Goal: Task Accomplishment & Management: Manage account settings

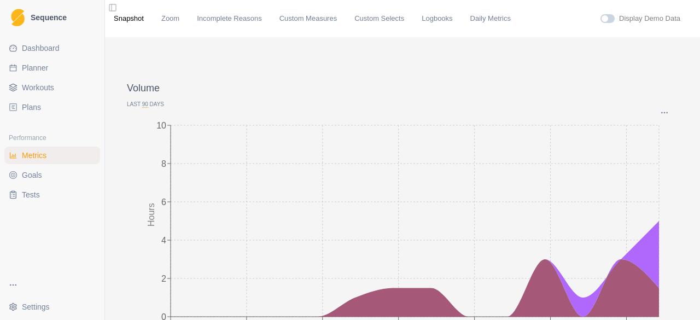
scroll to position [55, 0]
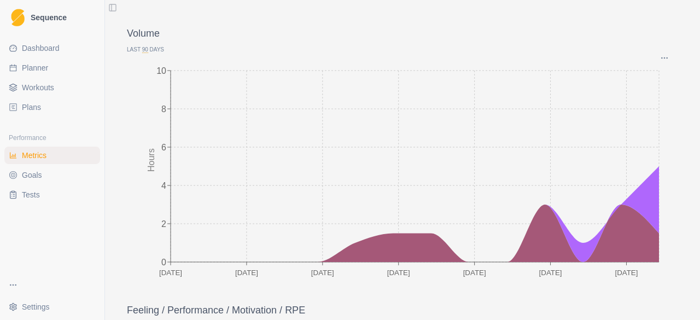
click at [21, 66] on link "Planner" at bounding box center [52, 68] width 96 height 18
select select "month"
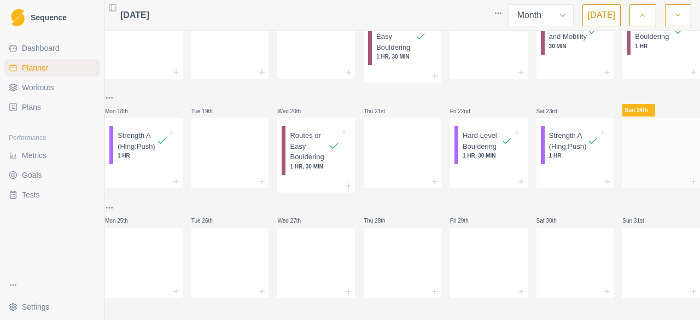
scroll to position [280, 0]
click at [624, 149] on div at bounding box center [662, 151] width 78 height 48
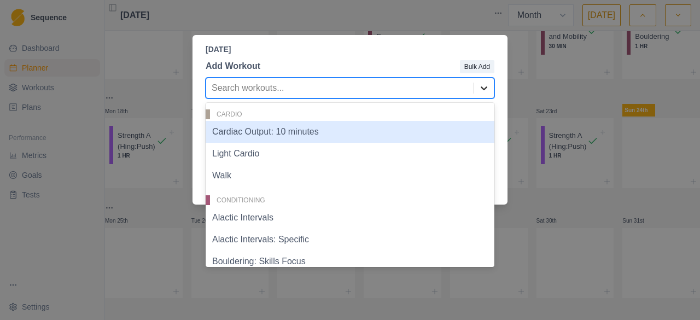
click at [482, 88] on icon at bounding box center [484, 88] width 7 height 4
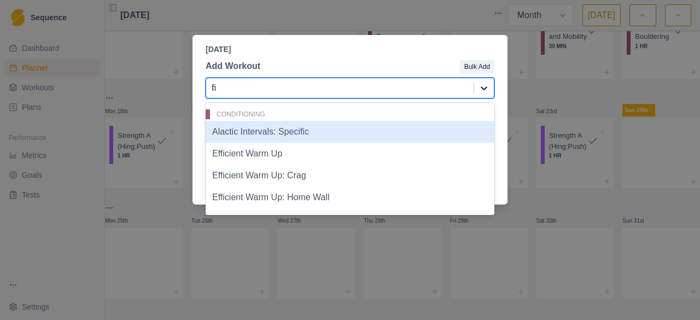
type input "f"
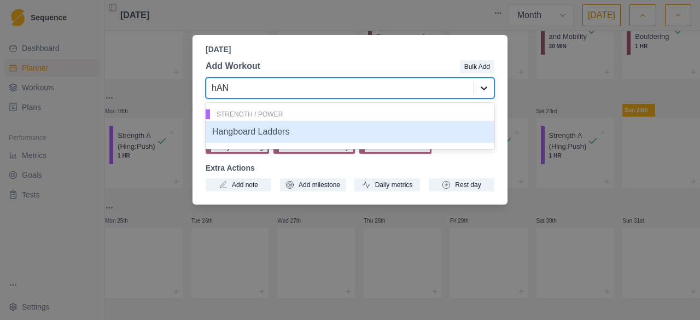
type input "hA"
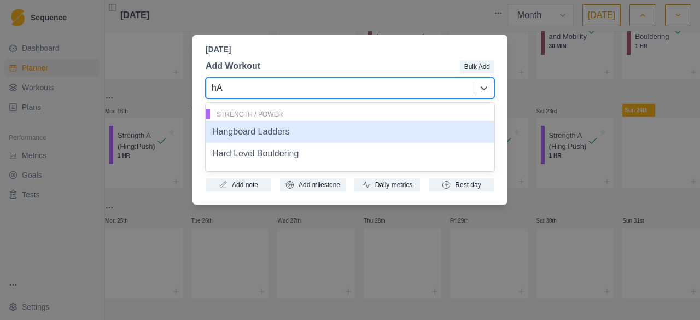
click at [249, 132] on div "Hangboard Ladders" at bounding box center [350, 132] width 289 height 22
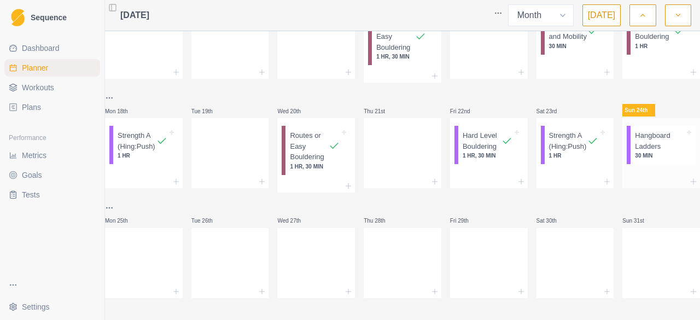
click at [637, 137] on p "Hangboard Ladders" at bounding box center [660, 140] width 50 height 21
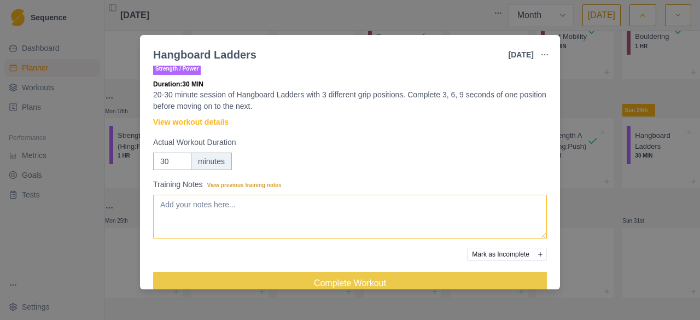
scroll to position [0, 0]
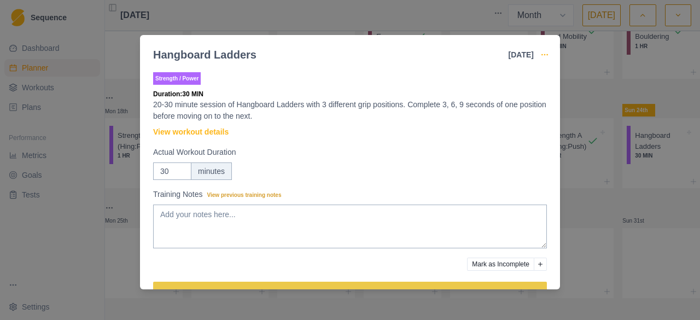
click at [544, 54] on icon "button" at bounding box center [545, 54] width 9 height 9
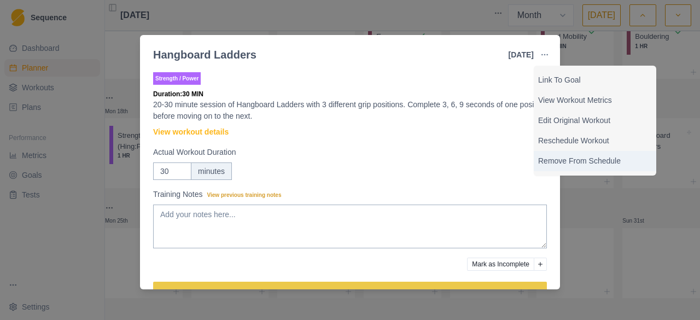
click at [571, 161] on p "Remove From Schedule" at bounding box center [595, 160] width 114 height 11
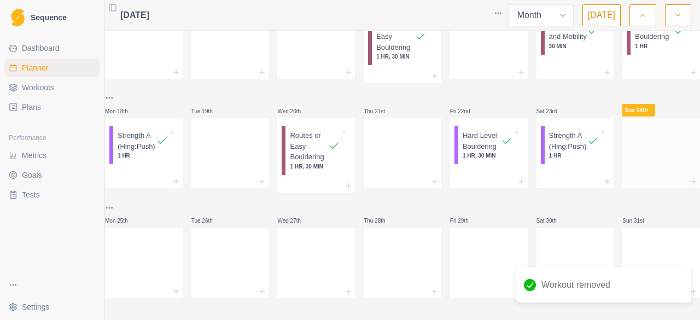
click at [633, 131] on div at bounding box center [662, 151] width 78 height 48
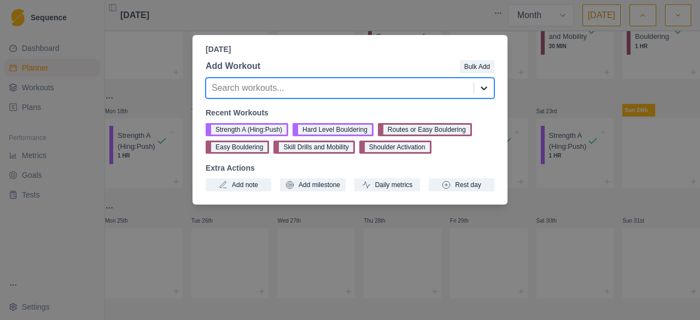
click at [485, 86] on icon at bounding box center [484, 88] width 11 height 11
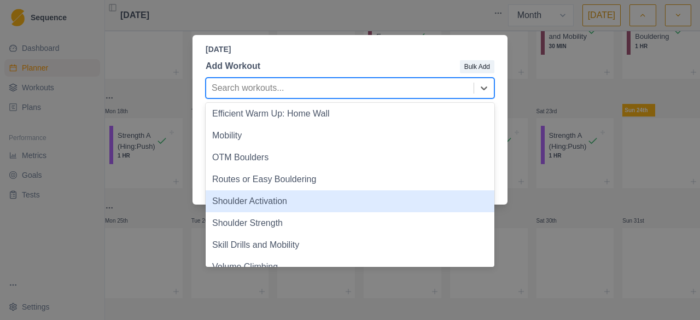
scroll to position [16, 0]
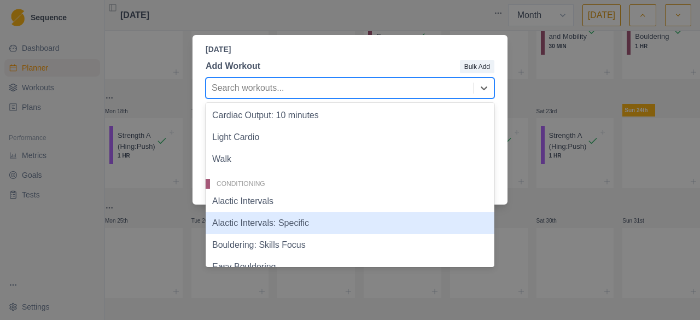
click at [36, 234] on div "Sunday, August 24th, 2025 Add Workout Bulk Add 40 results available. Use Up and…" at bounding box center [350, 160] width 700 height 320
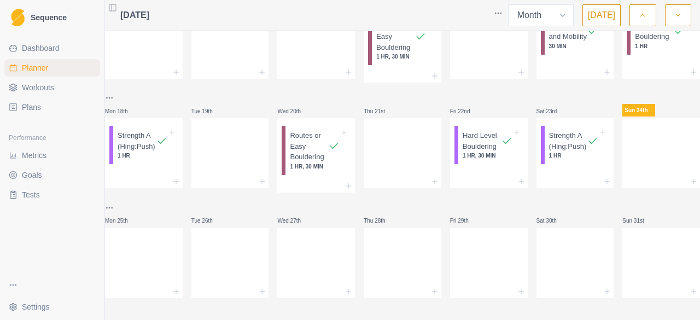
click at [45, 91] on span "Workouts" at bounding box center [38, 87] width 32 height 11
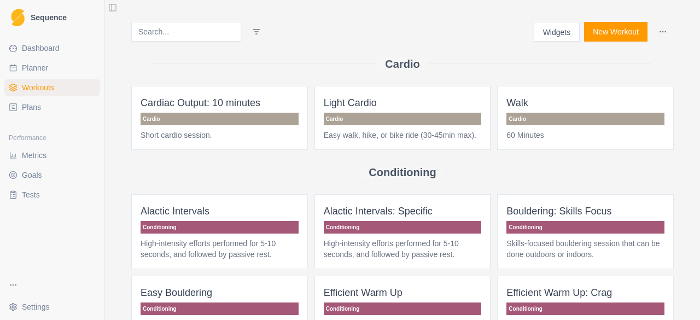
click at [601, 32] on button "New Workout" at bounding box center [615, 32] width 63 height 20
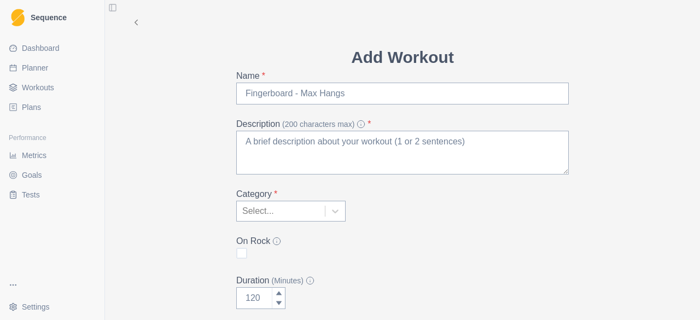
click at [134, 27] on icon at bounding box center [136, 23] width 10 height 10
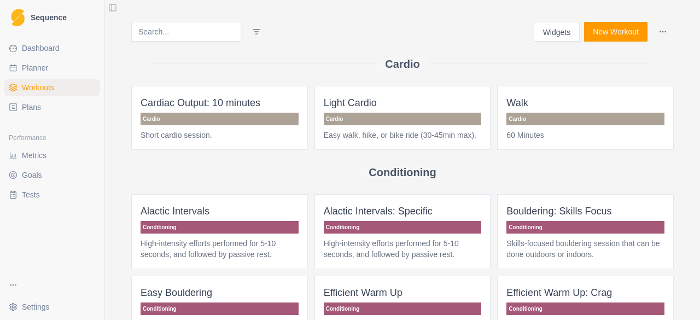
click at [558, 32] on button "Widgets" at bounding box center [557, 32] width 47 height 20
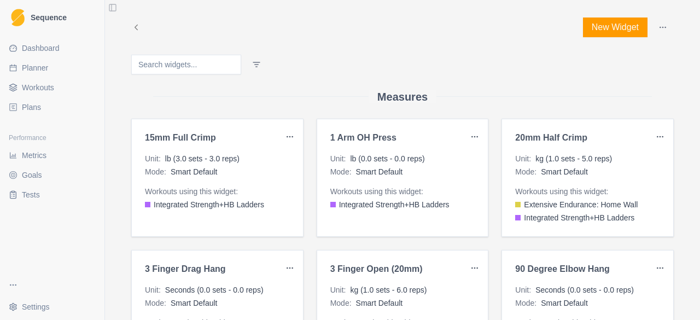
click at [285, 137] on html "Sequence Dashboard Planner Workouts Plans Performance Metrics Goals Tests Setti…" at bounding box center [350, 160] width 700 height 320
click at [259, 178] on div "View Metrics" at bounding box center [260, 176] width 65 height 18
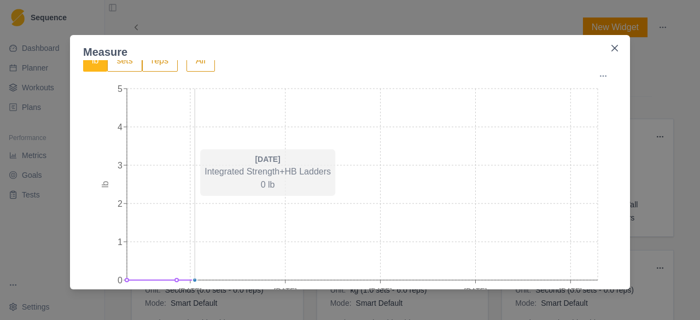
scroll to position [55, 0]
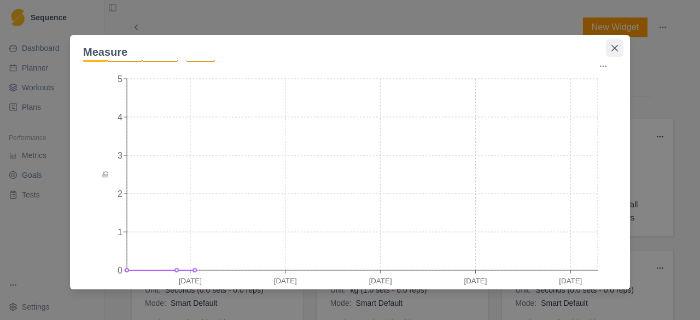
click at [614, 46] on icon "Close" at bounding box center [615, 48] width 7 height 7
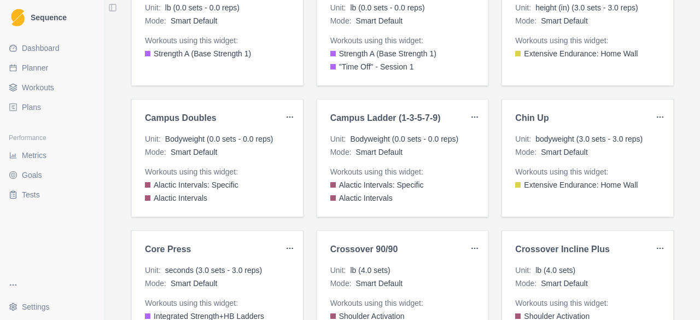
scroll to position [438, 0]
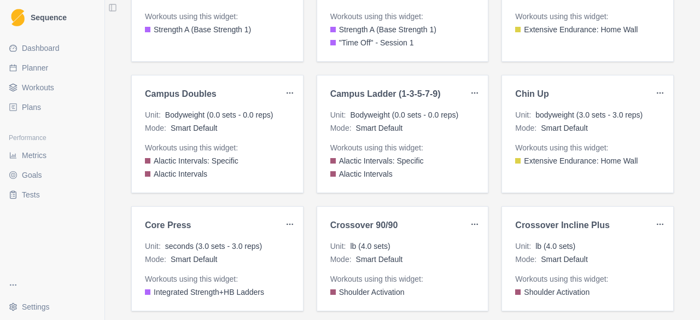
click at [475, 91] on html "Sequence Dashboard Planner Workouts Plans Performance Metrics Goals Tests Setti…" at bounding box center [350, 160] width 700 height 320
click at [437, 135] on div "View Metrics" at bounding box center [445, 132] width 65 height 18
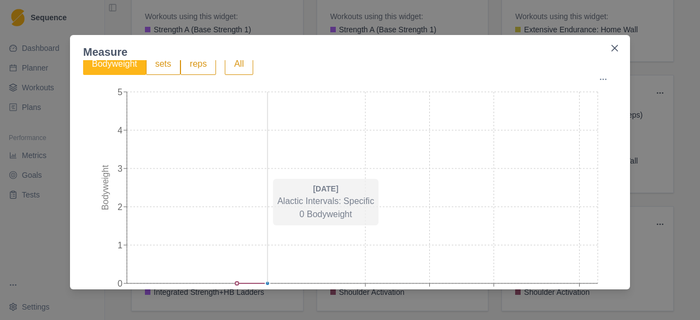
scroll to position [81, 0]
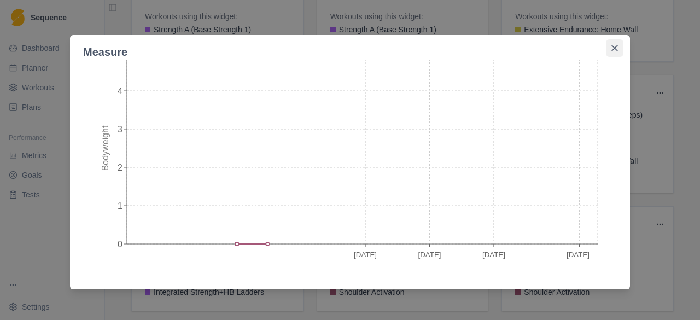
click at [616, 47] on icon "Close" at bounding box center [615, 48] width 7 height 7
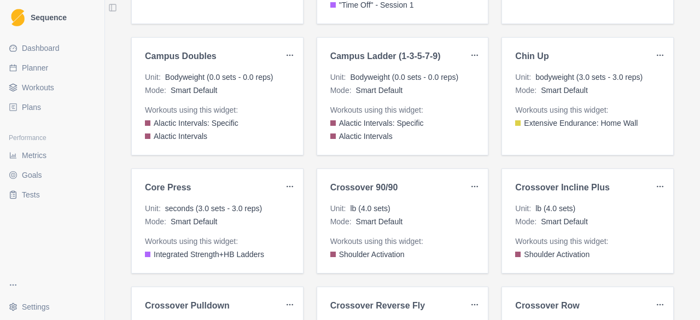
scroll to position [492, 0]
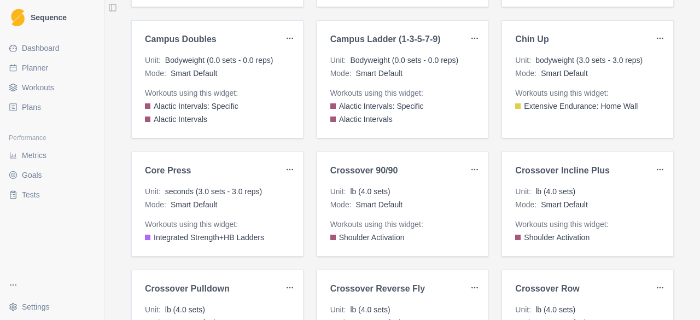
click at [471, 166] on html "Sequence Dashboard Planner Workouts Plans Performance Metrics Goals Tests Setti…" at bounding box center [350, 160] width 700 height 320
click at [442, 208] on div "View Metrics" at bounding box center [445, 208] width 65 height 18
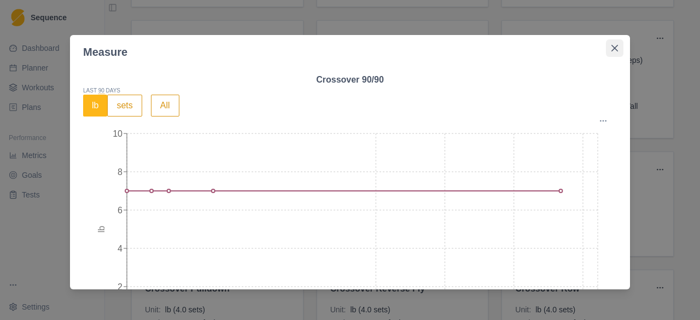
click at [612, 48] on icon "Close" at bounding box center [615, 48] width 7 height 7
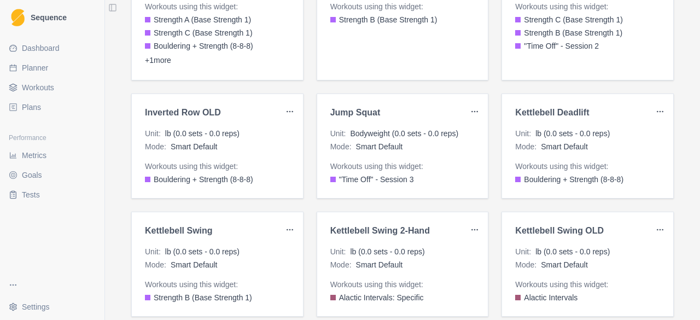
scroll to position [1368, 0]
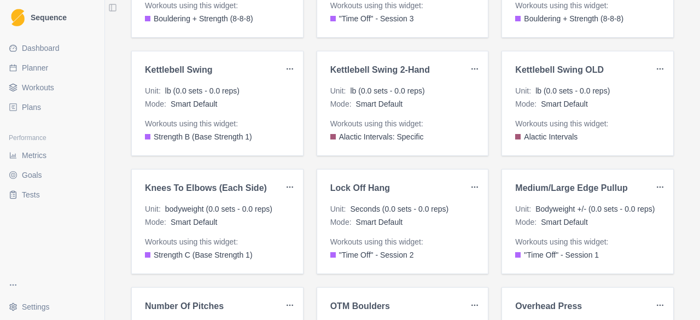
click at [31, 54] on link "Dashboard" at bounding box center [52, 48] width 96 height 18
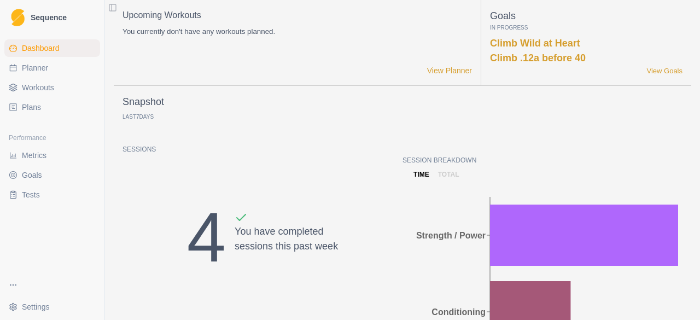
click at [30, 71] on span "Planner" at bounding box center [35, 67] width 26 height 11
select select "month"
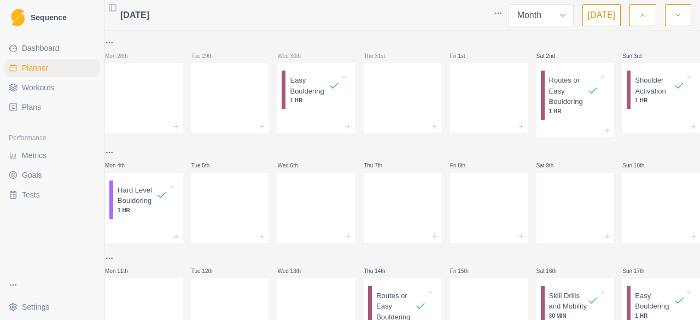
click at [56, 50] on span "Dashboard" at bounding box center [41, 48] width 38 height 11
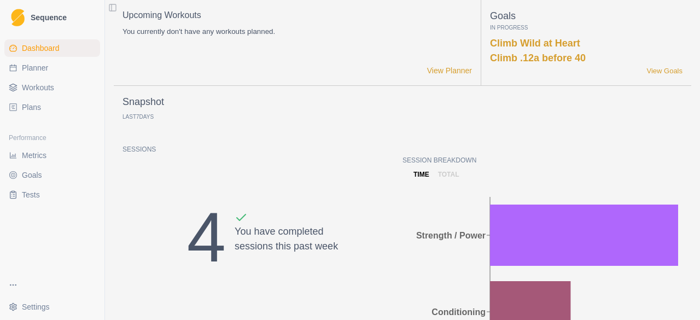
click at [24, 71] on span "Planner" at bounding box center [35, 67] width 26 height 11
select select "month"
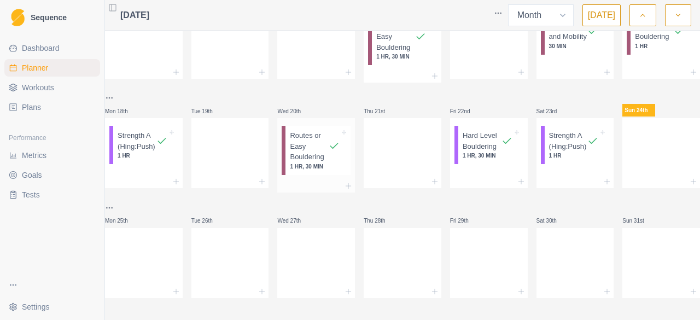
scroll to position [280, 0]
click at [582, 149] on div "Strength A (Hing:Push)" at bounding box center [574, 140] width 50 height 21
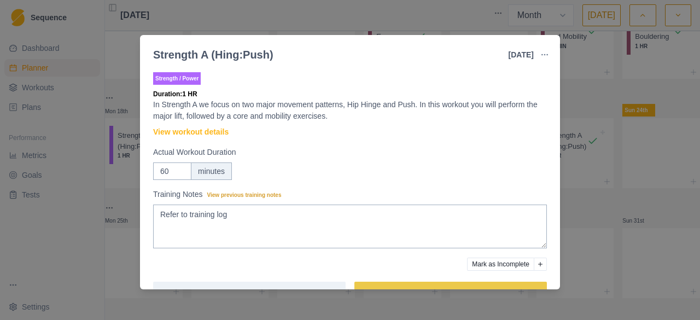
click at [616, 188] on div "Strength A (Hing:Push) 23 Aug 2025 Link To Goal View Workout Metrics Edit Origi…" at bounding box center [350, 160] width 700 height 320
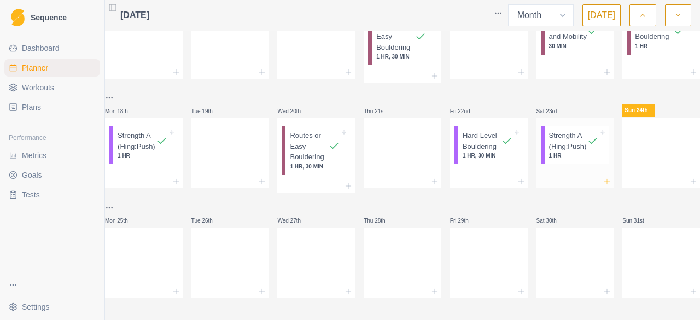
click at [603, 177] on icon at bounding box center [607, 181] width 9 height 9
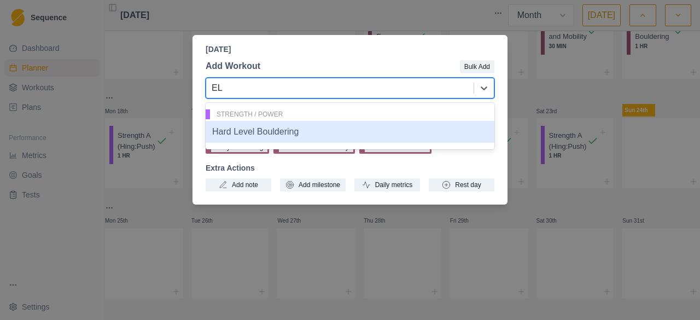
type input "E"
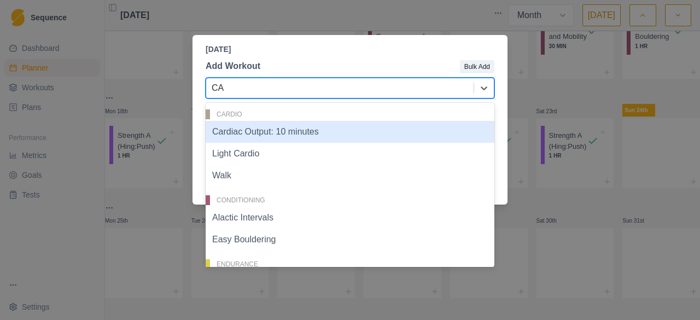
type input "CAR"
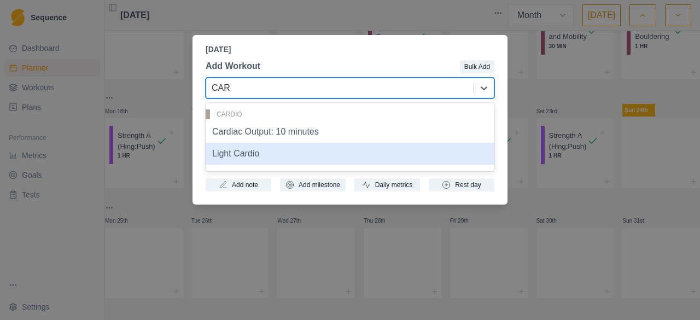
click at [233, 158] on div "Light Cardio" at bounding box center [350, 154] width 289 height 22
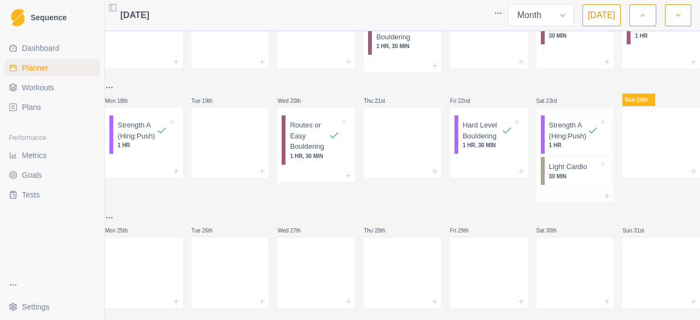
click at [549, 181] on p "30 MIN" at bounding box center [574, 176] width 50 height 8
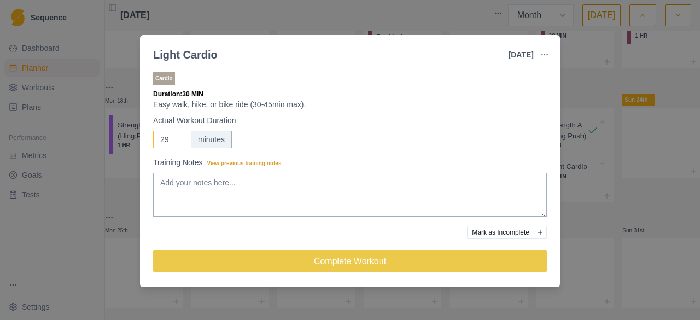
click at [181, 143] on input "29" at bounding box center [172, 140] width 38 height 18
click at [181, 143] on input "28" at bounding box center [172, 140] width 38 height 18
click at [181, 143] on input "27" at bounding box center [172, 140] width 38 height 18
click at [181, 143] on input "26" at bounding box center [172, 140] width 38 height 18
click at [181, 143] on input "25" at bounding box center [172, 140] width 38 height 18
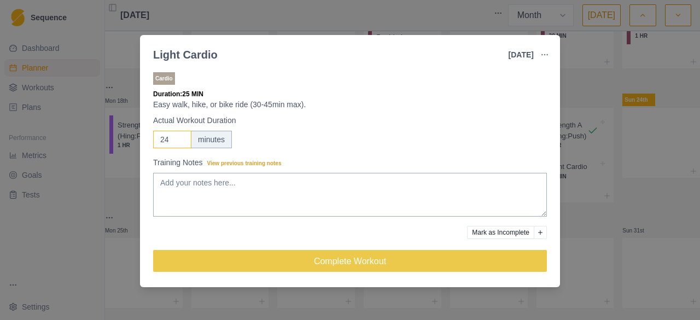
click at [181, 143] on input "24" at bounding box center [172, 140] width 38 height 18
click at [181, 143] on input "23" at bounding box center [172, 140] width 38 height 18
click at [181, 143] on input "22" at bounding box center [172, 140] width 38 height 18
click at [179, 137] on input "23" at bounding box center [172, 140] width 38 height 18
click at [179, 137] on input "24" at bounding box center [172, 140] width 38 height 18
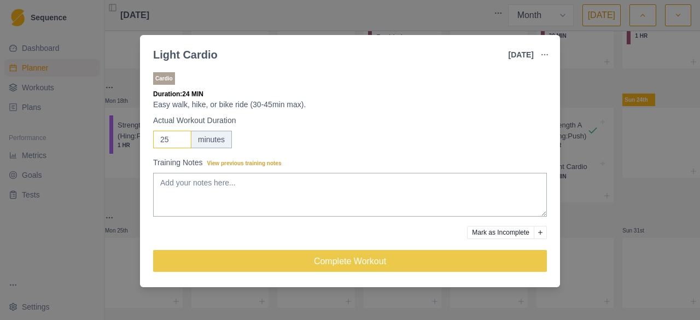
click at [179, 137] on input "25" at bounding box center [172, 140] width 38 height 18
click at [179, 137] on input "26" at bounding box center [172, 140] width 38 height 18
click at [179, 137] on input "27" at bounding box center [172, 140] width 38 height 18
click at [179, 137] on input "28" at bounding box center [172, 140] width 38 height 18
click at [179, 137] on input "29" at bounding box center [172, 140] width 38 height 18
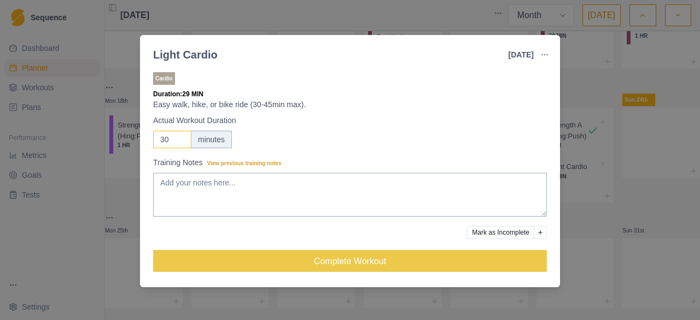
type input "30"
click at [179, 137] on input "30" at bounding box center [172, 140] width 38 height 18
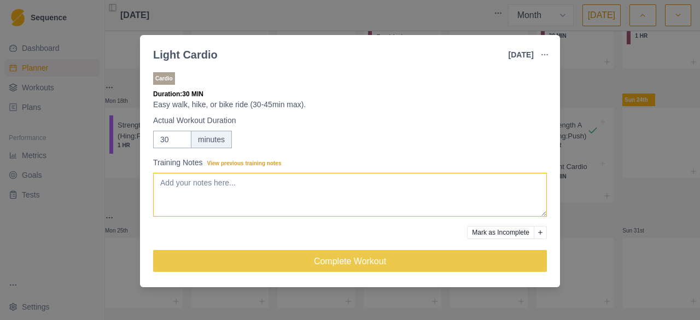
click at [260, 192] on textarea "Training Notes View previous training notes" at bounding box center [350, 195] width 394 height 44
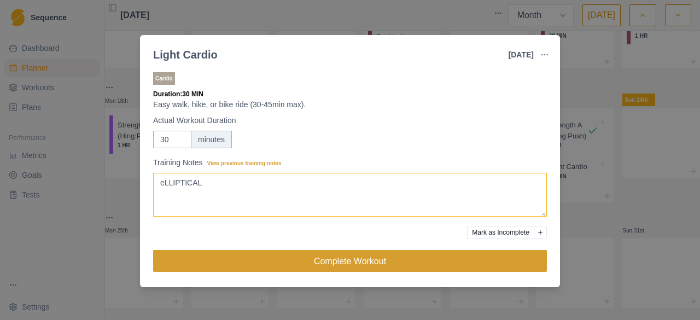
type textarea "eLLIPTICAL"
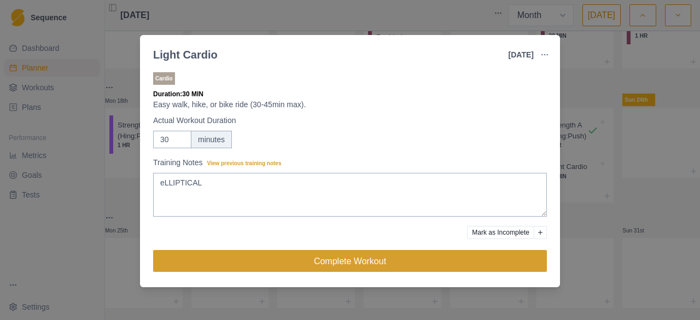
click at [347, 264] on button "Complete Workout" at bounding box center [350, 261] width 394 height 22
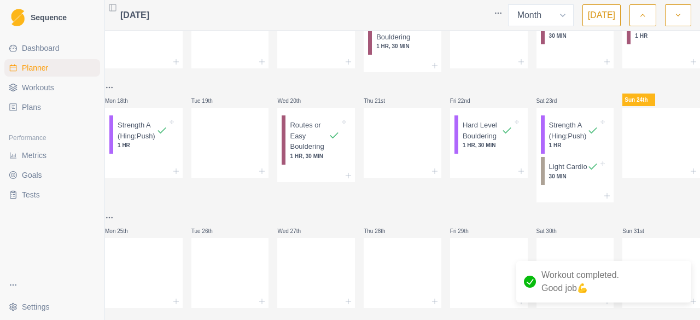
click at [32, 47] on span "Dashboard" at bounding box center [41, 48] width 38 height 11
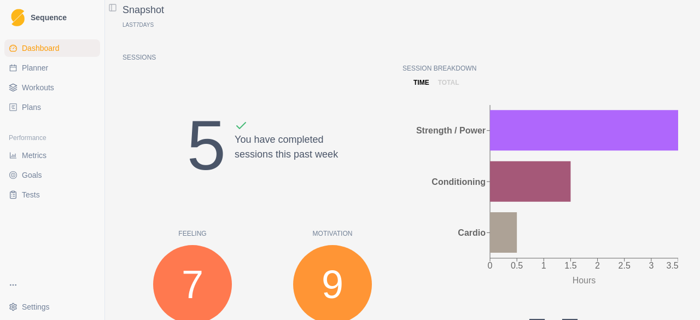
scroll to position [109, 0]
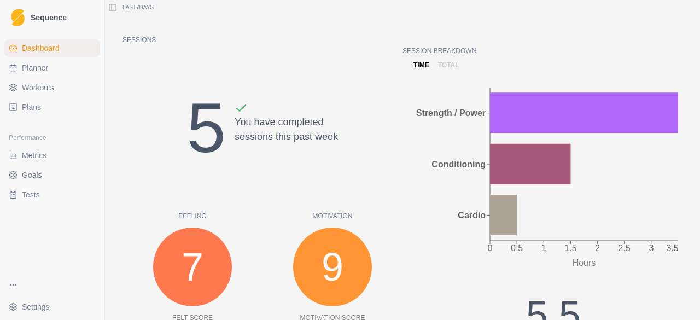
click at [28, 158] on span "Metrics" at bounding box center [34, 155] width 25 height 11
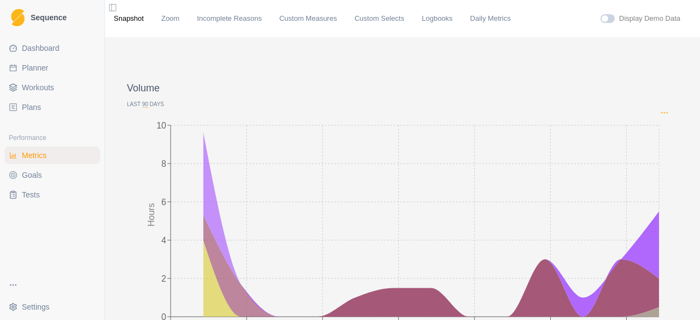
click at [660, 113] on icon "Options" at bounding box center [664, 112] width 9 height 9
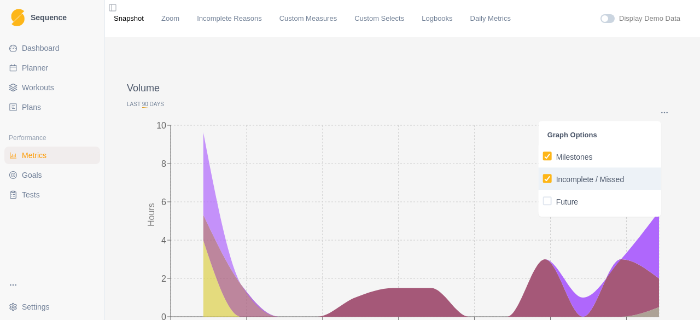
click at [574, 178] on p "Incomplete / Missed" at bounding box center [590, 179] width 68 height 11
click at [543, 178] on input "Incomplete / Missed" at bounding box center [543, 178] width 1 height 1
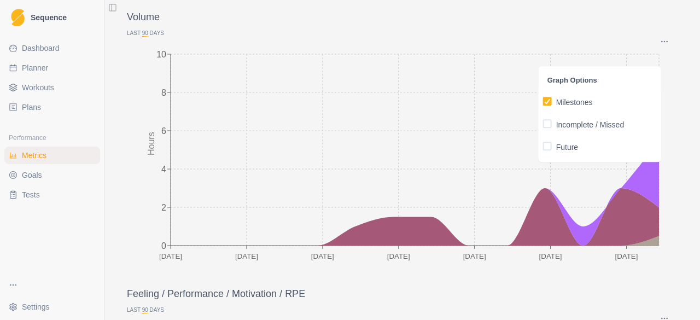
scroll to position [55, 0]
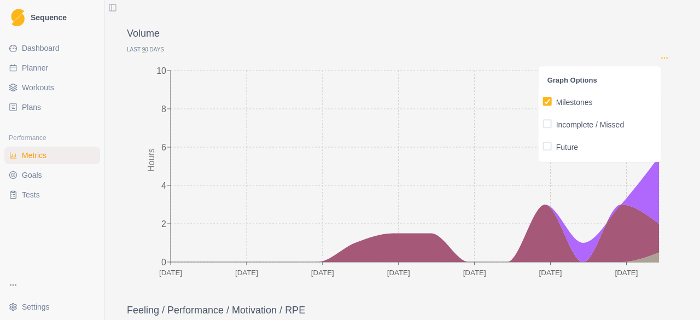
click at [660, 59] on icon "Options" at bounding box center [664, 58] width 9 height 9
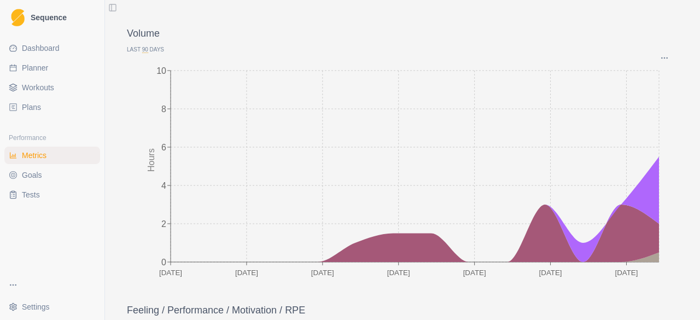
click at [136, 52] on p "Last 90 Days" at bounding box center [403, 49] width 552 height 8
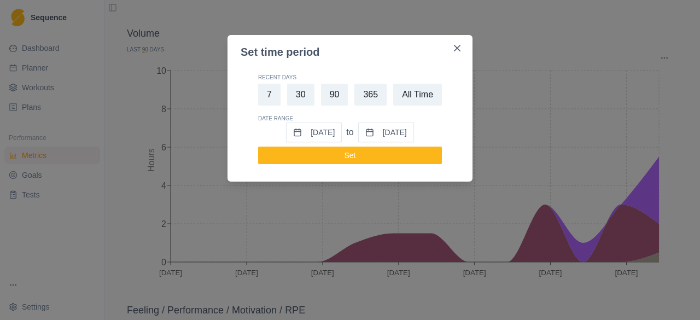
click at [306, 131] on button "25/05/2025" at bounding box center [314, 133] width 56 height 20
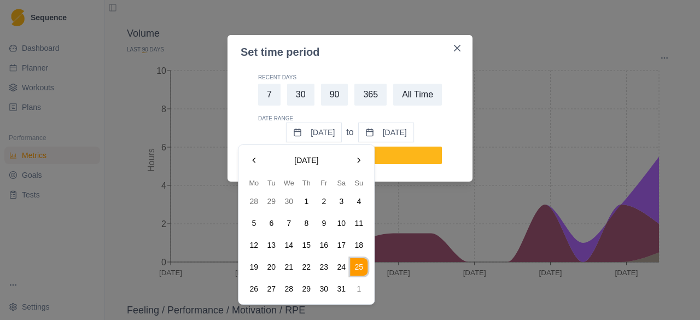
click at [252, 162] on button "Go to the Previous Month" at bounding box center [254, 161] width 18 height 18
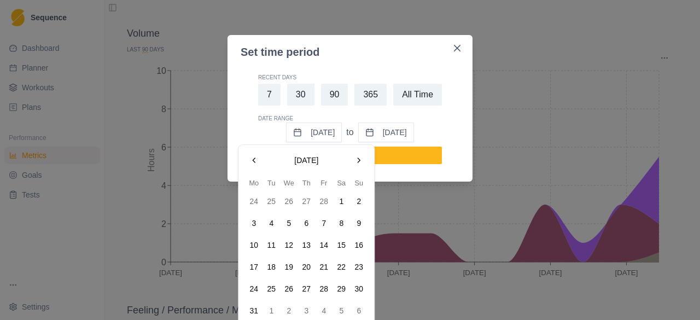
click at [252, 162] on button "Go to the Previous Month" at bounding box center [254, 161] width 18 height 18
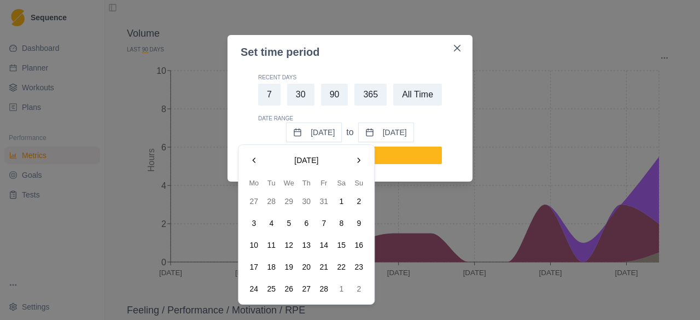
click at [340, 201] on button "1" at bounding box center [342, 202] width 18 height 18
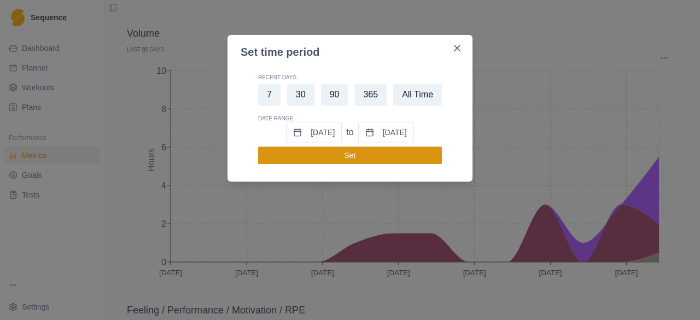
click at [374, 157] on button "Set" at bounding box center [350, 156] width 184 height 18
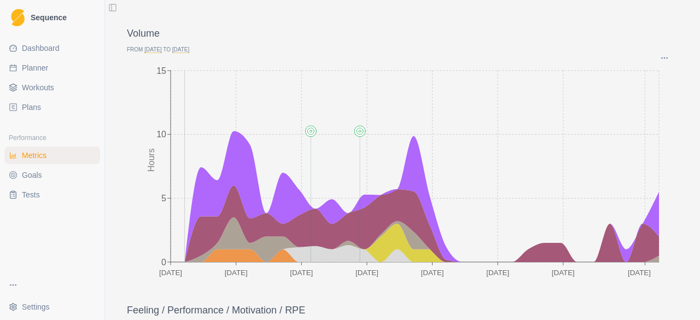
click at [187, 238] on icon "21 Jan 18 Feb 18 Mar 15 Apr 13 May 10 Jun 8 Jul 12 Aug 0 5 10 15 Hours" at bounding box center [398, 171] width 543 height 219
click at [150, 51] on span "1-2-2025" at bounding box center [152, 50] width 17 height 7
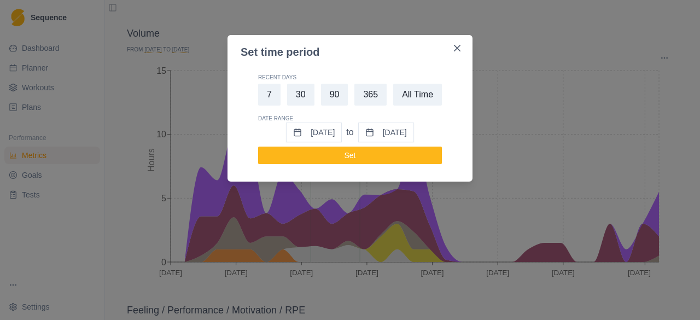
click at [298, 133] on button "31/01/2025" at bounding box center [314, 133] width 56 height 20
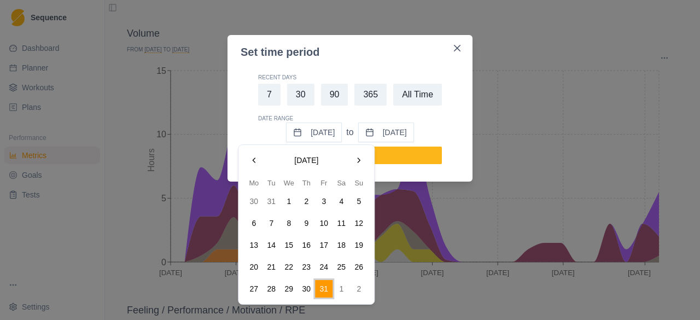
click at [358, 157] on button "Go to the Next Month" at bounding box center [359, 161] width 18 height 18
click at [254, 223] on button "3" at bounding box center [254, 223] width 18 height 18
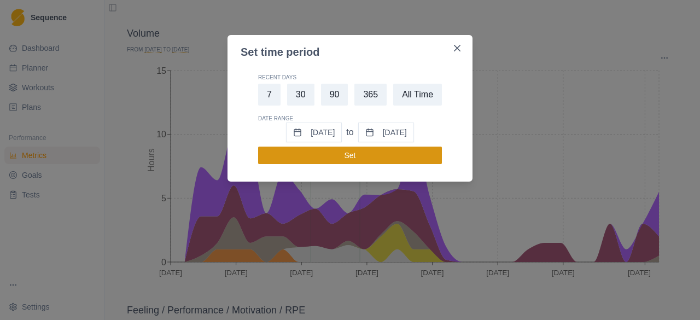
click at [352, 152] on button "Set" at bounding box center [350, 156] width 184 height 18
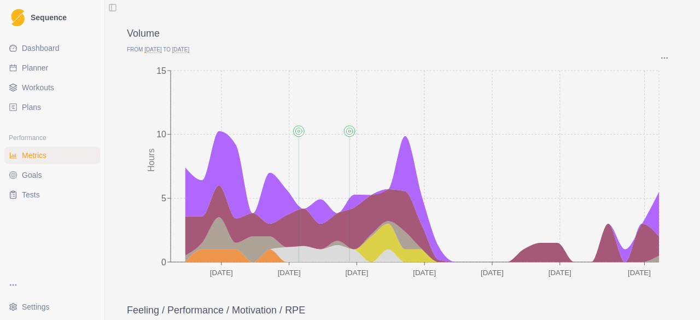
click at [161, 49] on span "3-2-2025" at bounding box center [152, 50] width 17 height 7
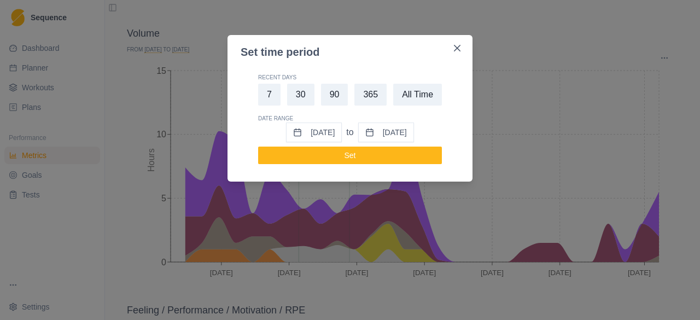
click at [317, 135] on button "02/02/2025" at bounding box center [314, 133] width 56 height 20
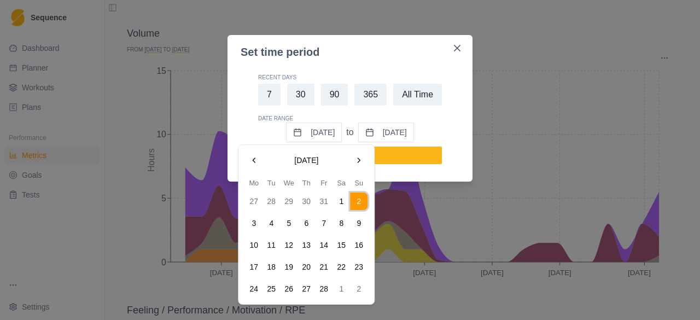
click at [253, 159] on button "Go to the Previous Month" at bounding box center [254, 161] width 18 height 18
click at [326, 288] on button "31" at bounding box center [324, 289] width 18 height 18
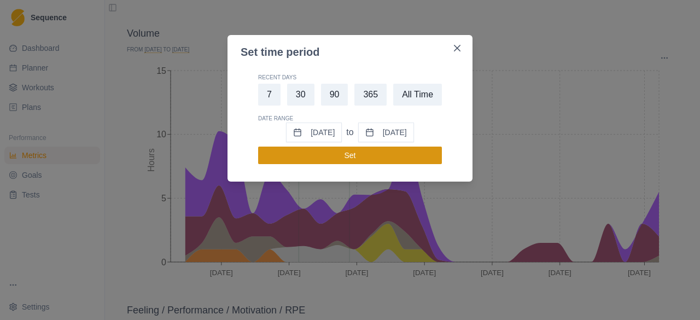
click at [326, 156] on button "Set" at bounding box center [350, 156] width 184 height 18
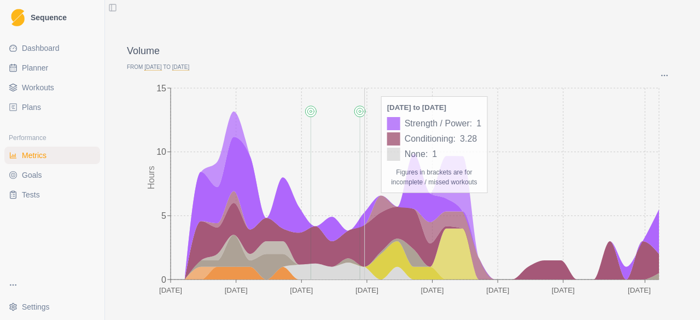
scroll to position [55, 0]
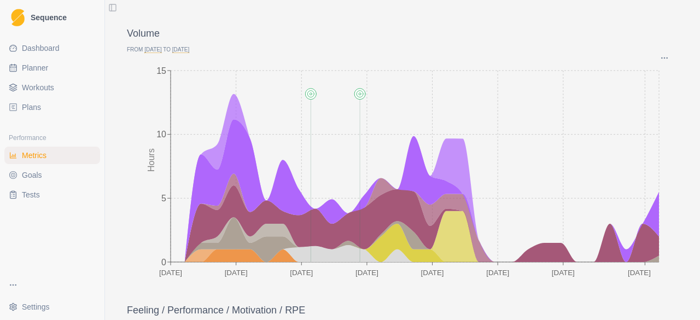
click at [27, 102] on span "Plans" at bounding box center [31, 107] width 19 height 11
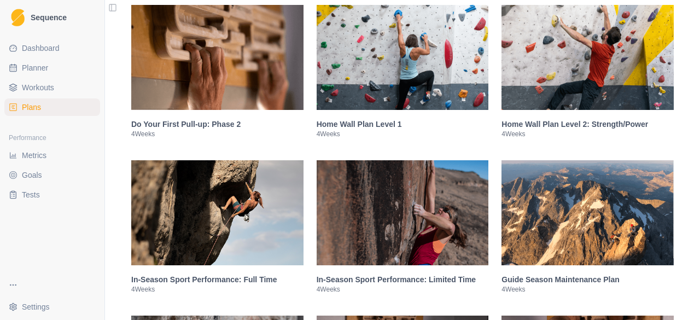
scroll to position [1313, 0]
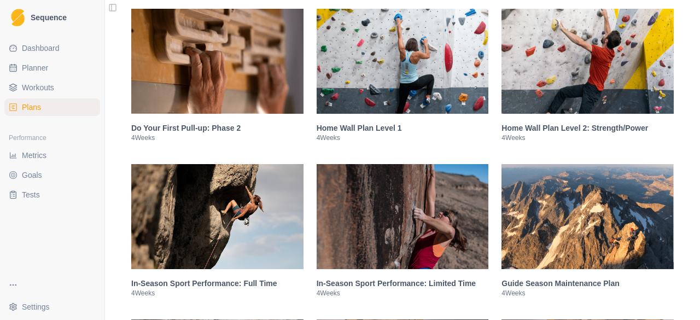
click at [378, 132] on h3 "Home Wall Plan Level 1" at bounding box center [403, 128] width 172 height 11
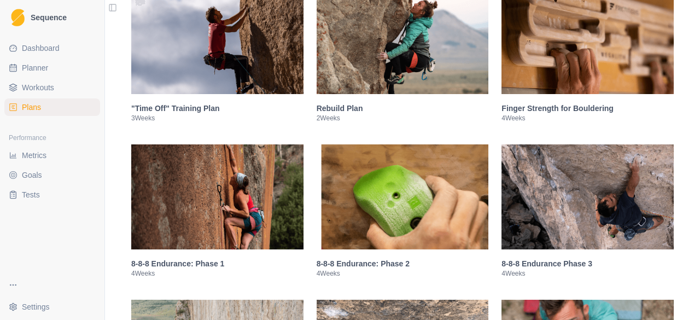
scroll to position [438, 0]
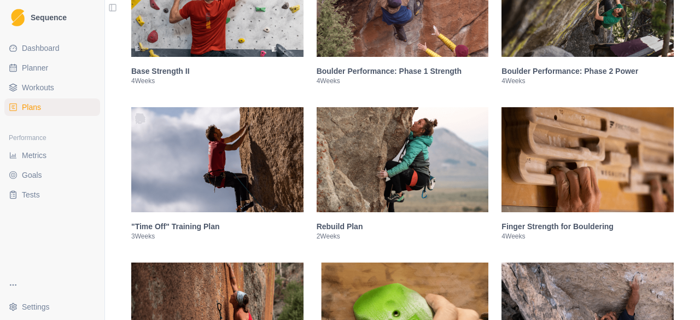
click at [192, 229] on h3 ""Time Off" Training Plan" at bounding box center [217, 226] width 172 height 11
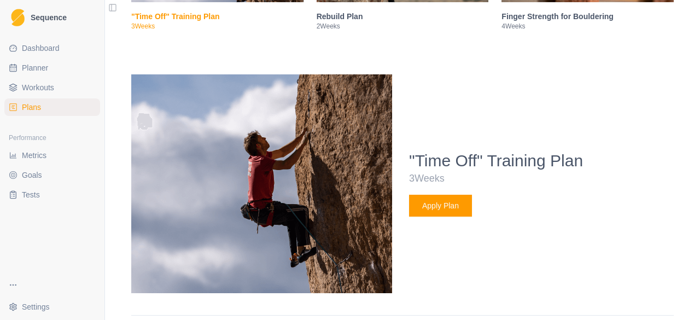
scroll to position [646, 0]
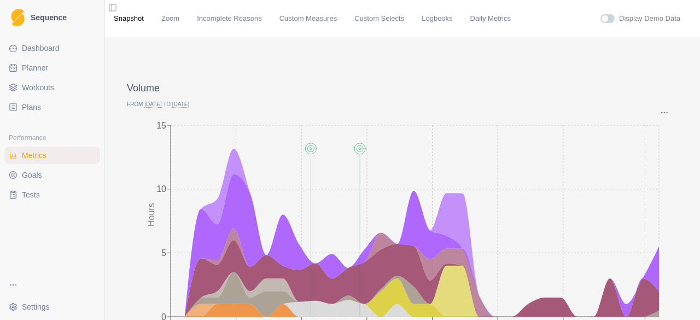
click at [30, 111] on span "Plans" at bounding box center [31, 107] width 19 height 11
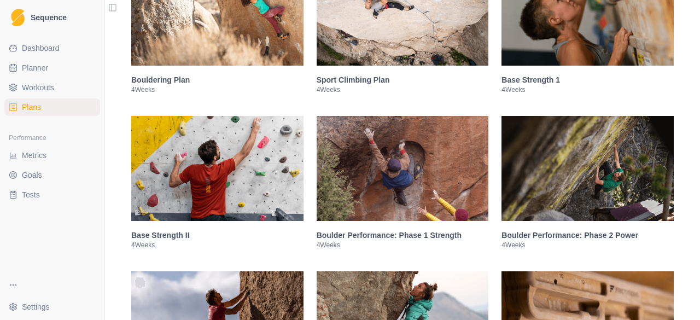
scroll to position [492, 0]
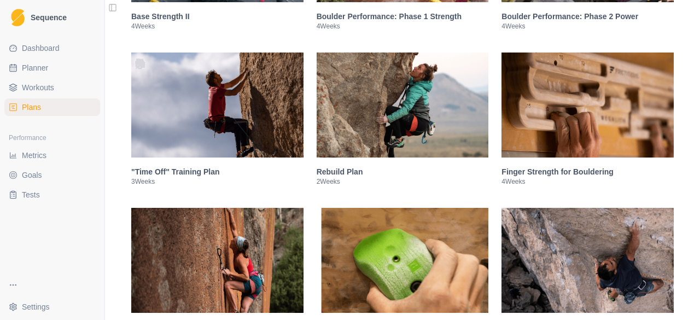
click at [346, 167] on h3 "Rebuild Plan" at bounding box center [403, 171] width 172 height 11
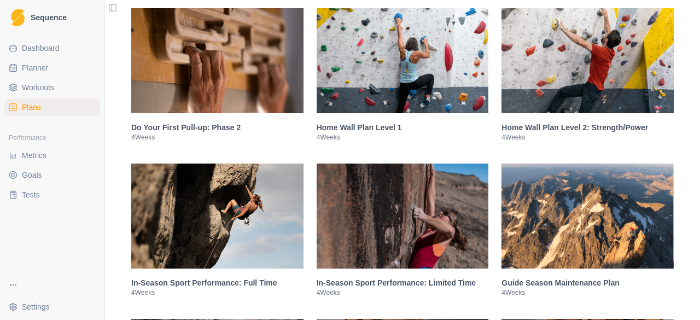
scroll to position [2506, 0]
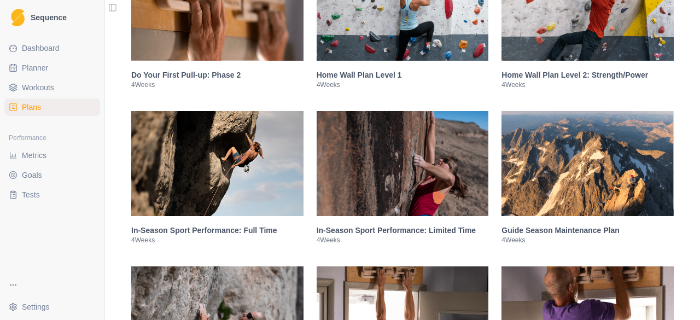
click at [363, 80] on h3 "Home Wall Plan Level 1" at bounding box center [403, 74] width 172 height 11
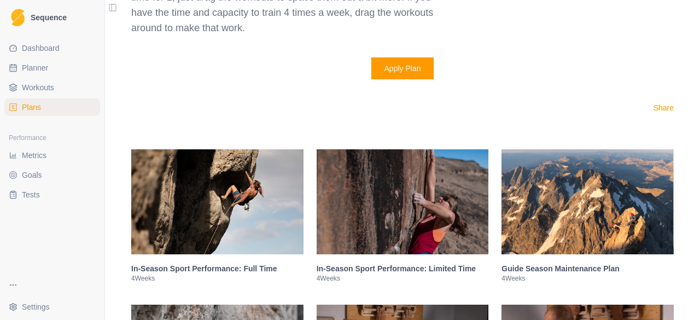
scroll to position [2408, 0]
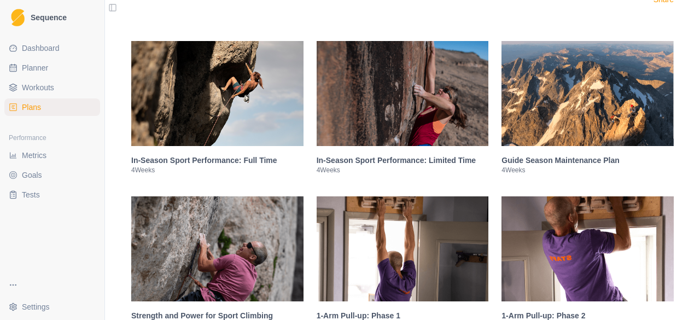
click at [383, 161] on h3 "In-Season Sport Performance: Limited Time" at bounding box center [403, 160] width 172 height 11
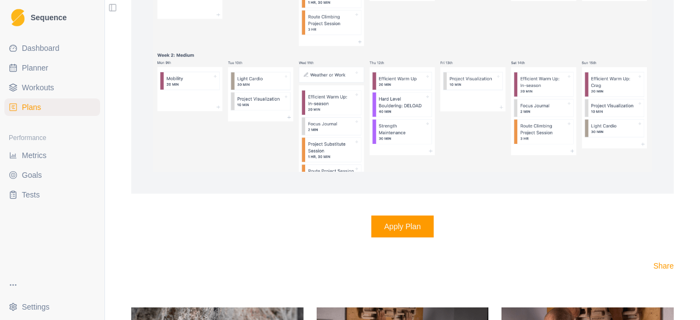
scroll to position [2008, 0]
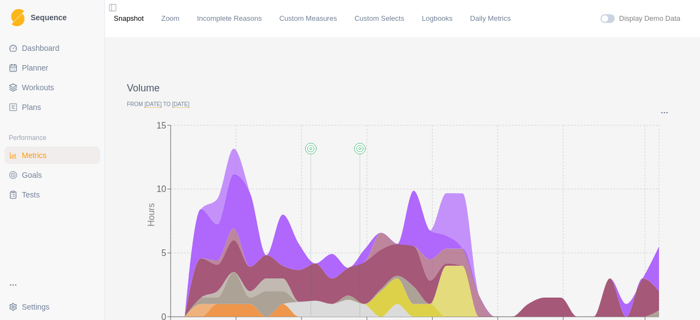
click at [28, 108] on span "Plans" at bounding box center [31, 107] width 19 height 11
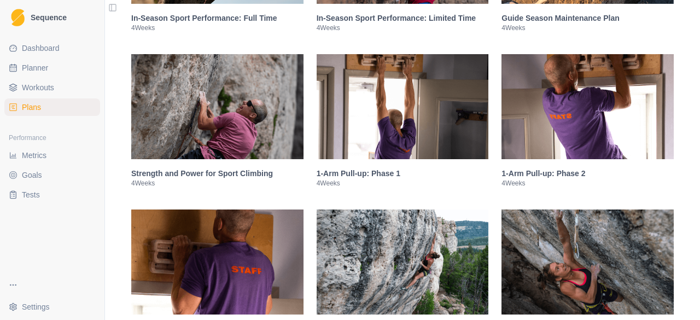
scroll to position [1587, 0]
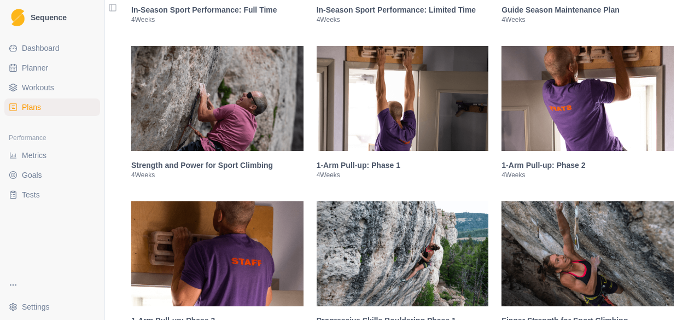
click at [347, 168] on h3 "1-Arm Pull-up: Phase 1" at bounding box center [403, 165] width 172 height 11
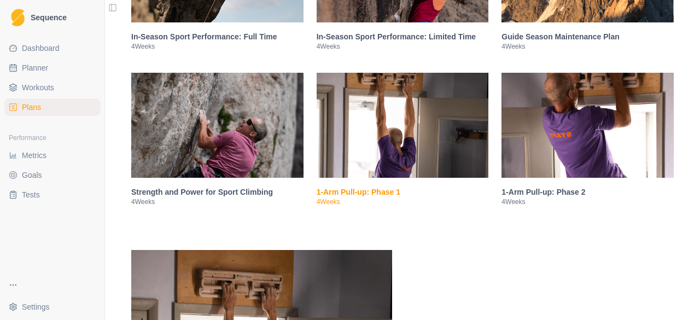
scroll to position [1566, 0]
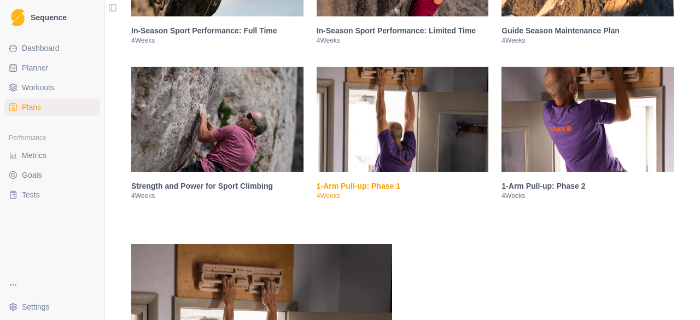
click at [214, 188] on h3 "Strength and Power for Sport Climbing" at bounding box center [217, 186] width 172 height 11
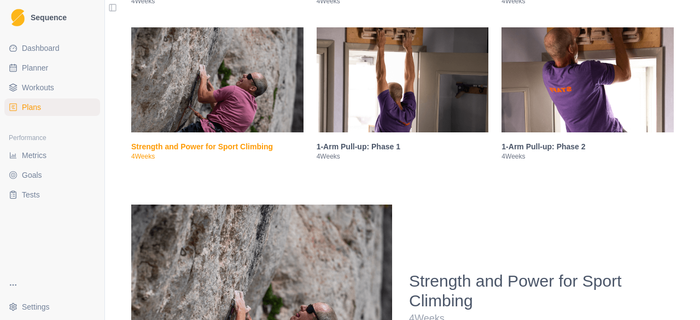
scroll to position [1542, 0]
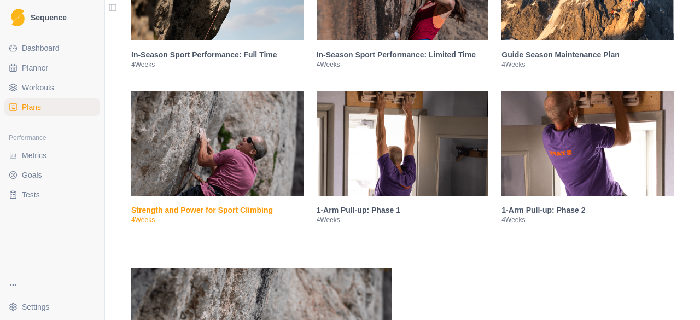
click at [520, 211] on h3 "1-Arm Pull-up: Phase 2" at bounding box center [588, 210] width 172 height 11
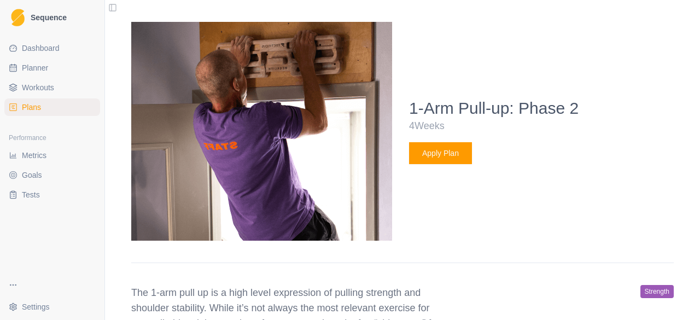
scroll to position [2007, 0]
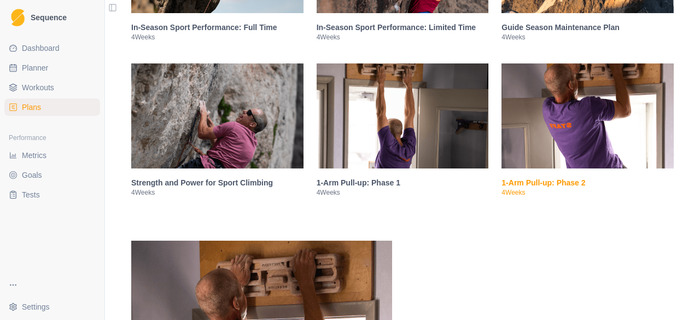
click at [366, 182] on h3 "1-Arm Pull-up: Phase 1" at bounding box center [403, 182] width 172 height 11
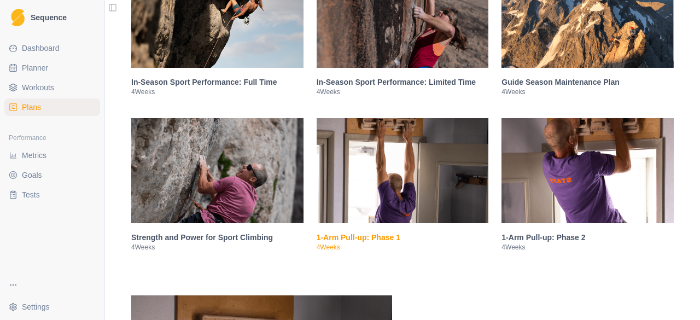
scroll to position [1460, 0]
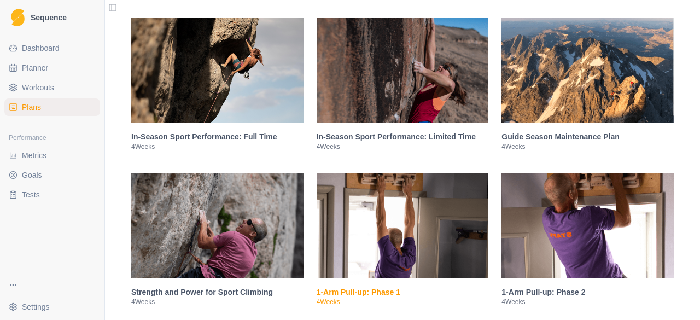
click at [365, 137] on h3 "In-Season Sport Performance: Limited Time" at bounding box center [403, 136] width 172 height 11
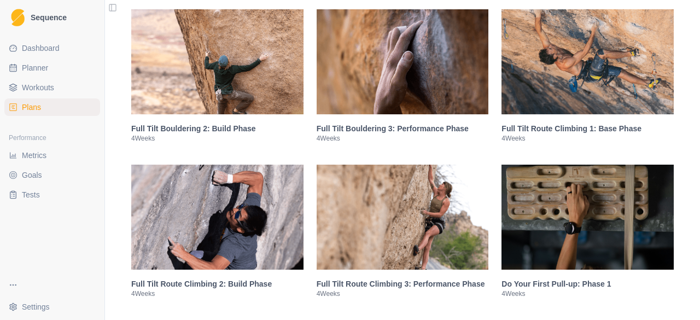
scroll to position [921, 0]
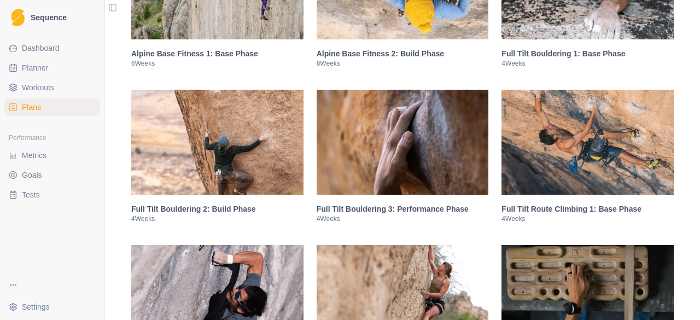
click at [604, 210] on h3 "Full Tilt Route Climbing 1: Base Phase" at bounding box center [588, 209] width 172 height 11
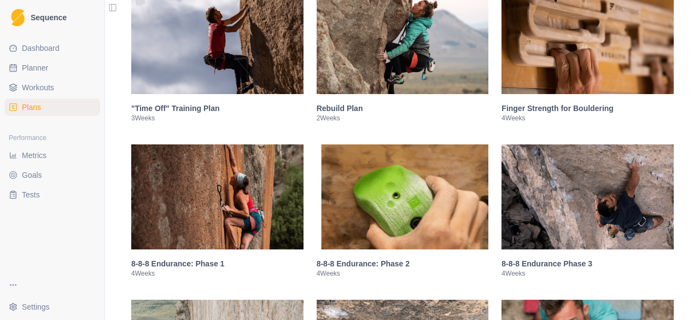
scroll to position [493, 0]
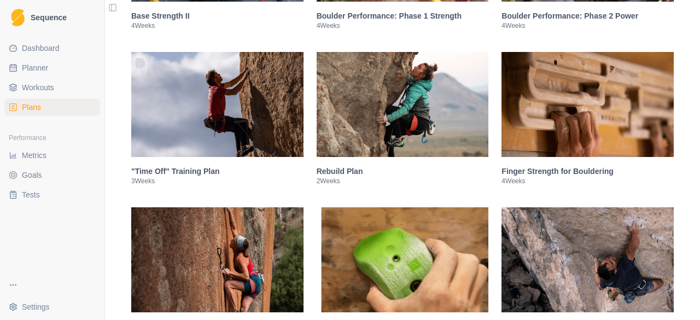
click at [183, 171] on h3 ""Time Off" Training Plan" at bounding box center [217, 171] width 172 height 11
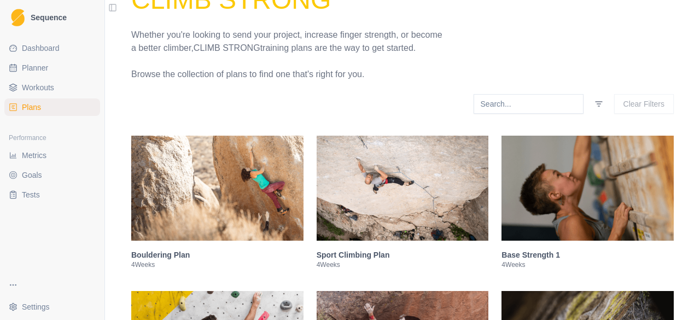
scroll to position [153, 0]
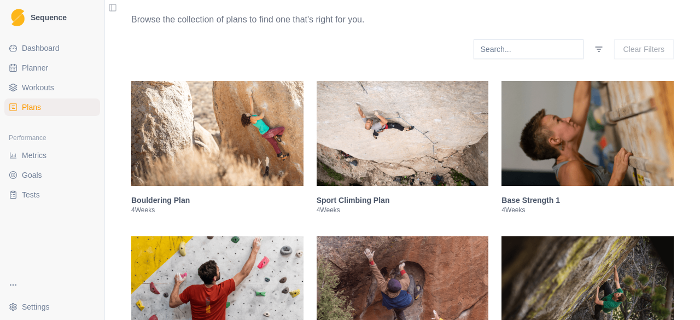
click at [341, 199] on h3 "Sport Climbing Plan" at bounding box center [403, 200] width 172 height 11
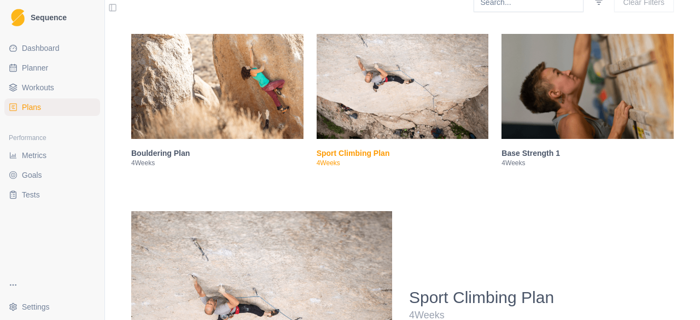
scroll to position [0, 0]
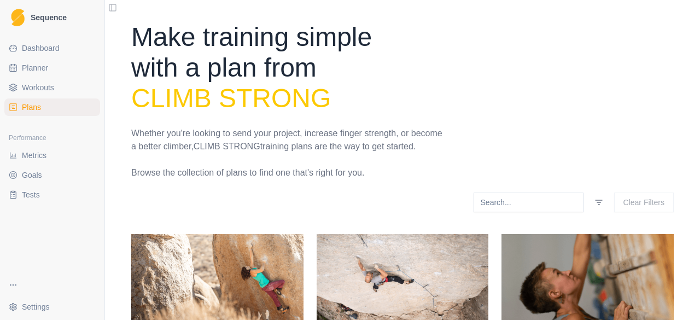
click at [22, 50] on span "Dashboard" at bounding box center [41, 48] width 38 height 11
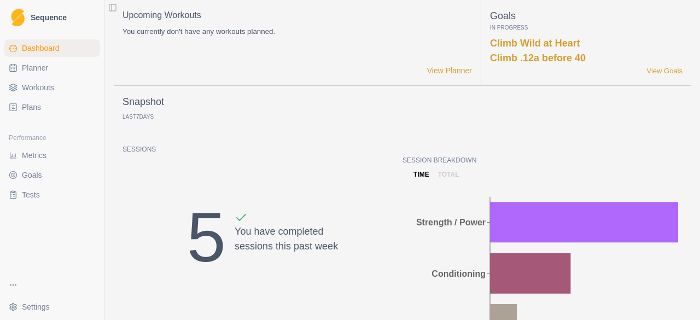
click at [33, 73] on span "Planner" at bounding box center [35, 67] width 26 height 11
select select "month"
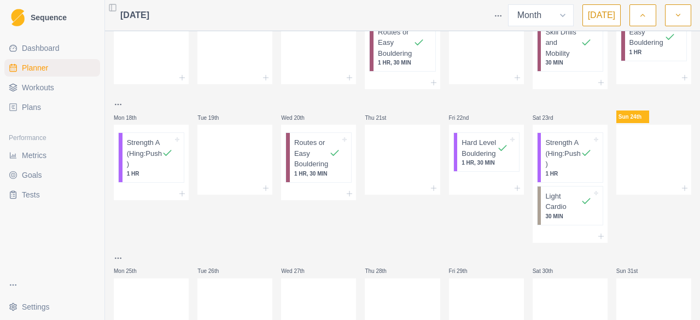
scroll to position [322, 0]
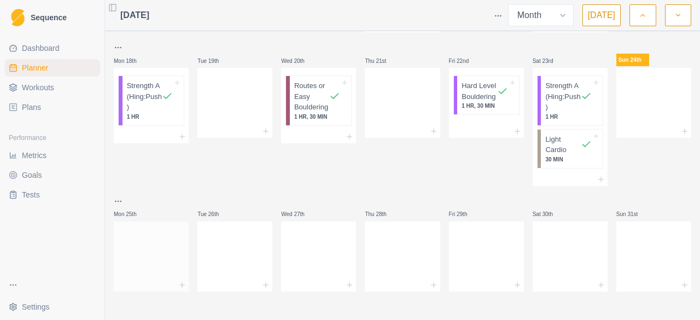
click at [127, 240] on div at bounding box center [151, 254] width 75 height 48
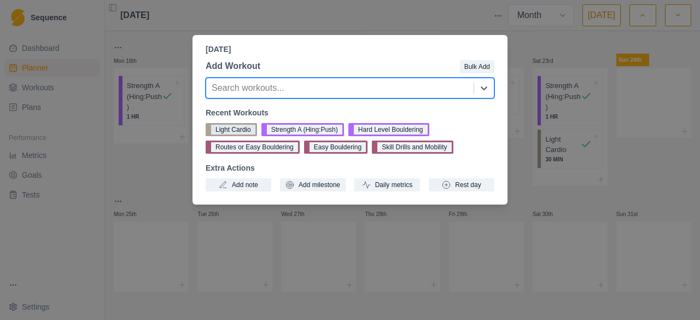
click at [231, 134] on button "Light Cardio" at bounding box center [231, 129] width 51 height 13
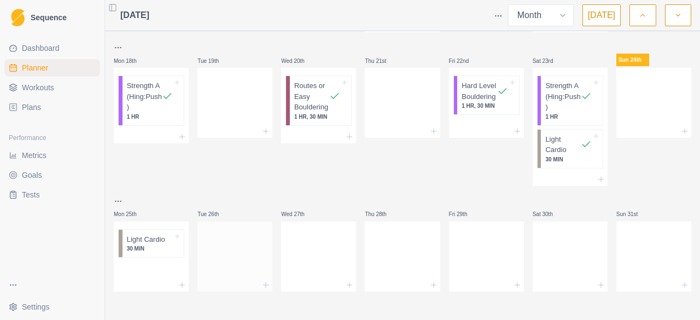
click at [221, 233] on div at bounding box center [235, 254] width 75 height 48
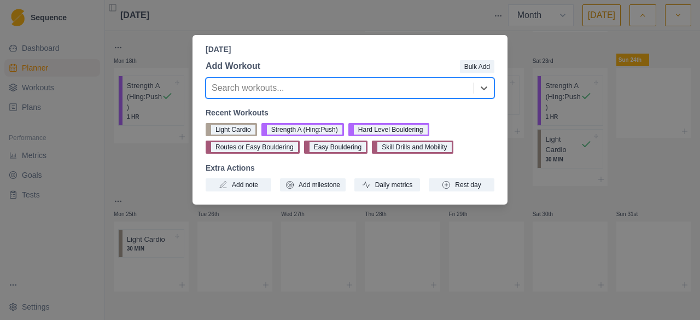
click at [306, 92] on div at bounding box center [340, 87] width 257 height 15
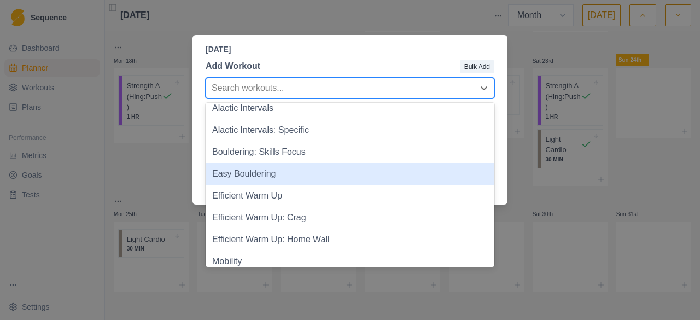
scroll to position [55, 0]
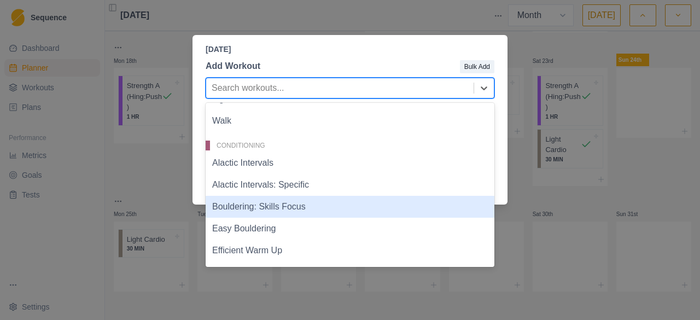
click at [260, 207] on div "Bouldering: Skills Focus" at bounding box center [350, 207] width 289 height 22
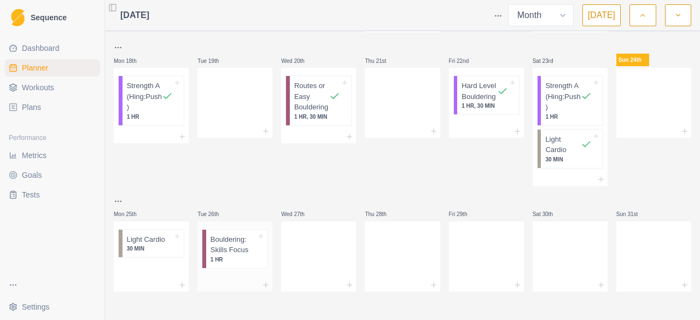
click at [224, 279] on div at bounding box center [235, 285] width 75 height 13
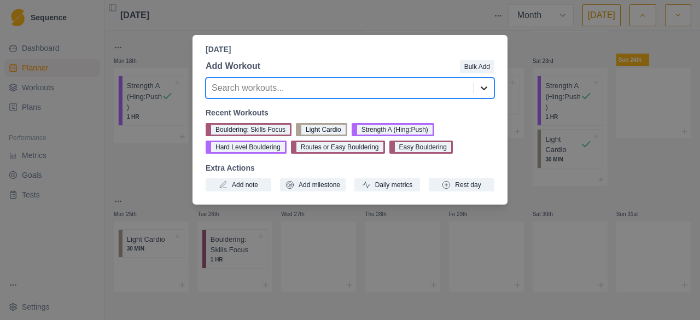
click at [480, 91] on icon at bounding box center [484, 88] width 11 height 11
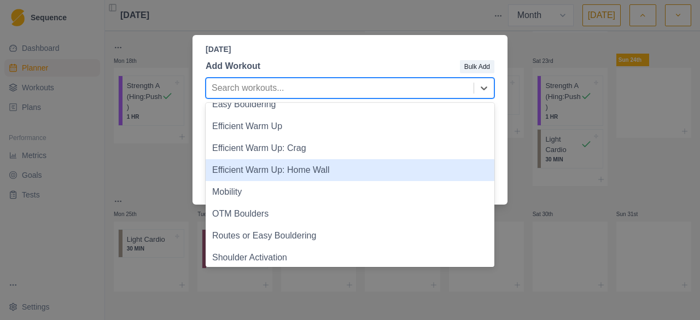
scroll to position [164, 0]
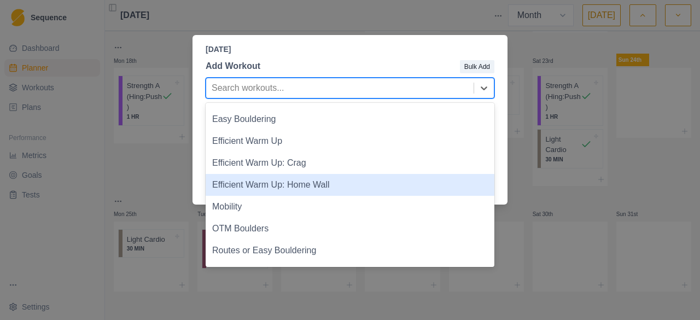
click at [267, 185] on div "Efficient Warm Up: Home Wall" at bounding box center [350, 185] width 289 height 22
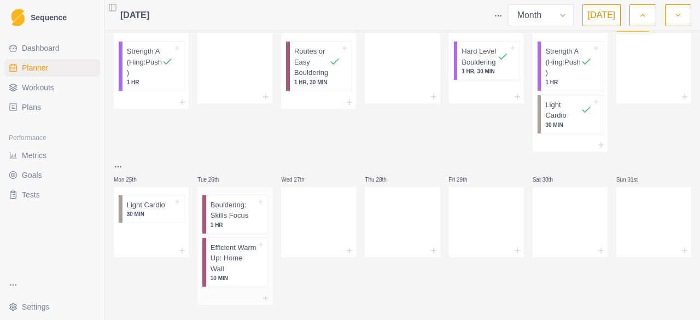
scroll to position [370, 0]
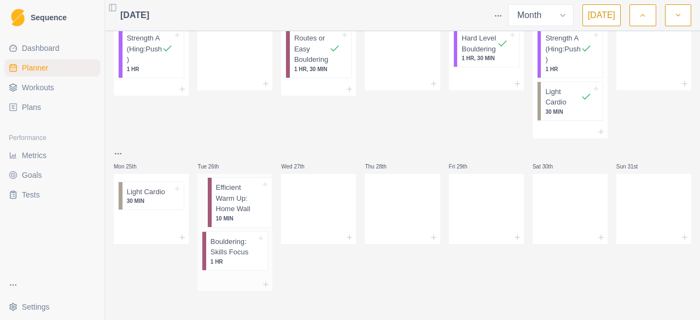
drag, startPoint x: 215, startPoint y: 248, endPoint x: 221, endPoint y: 200, distance: 48.0
click at [221, 200] on div "Bouldering: Skills Focus 1 HR Efficient Warm Up: Home Wall 10 MIN" at bounding box center [235, 226] width 75 height 105
click at [53, 95] on link "Workouts" at bounding box center [52, 88] width 96 height 18
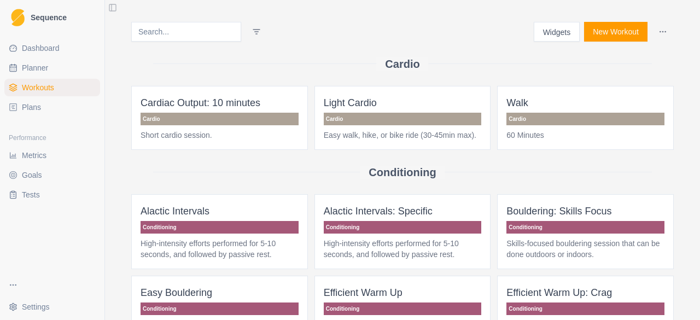
click at [40, 50] on span "Dashboard" at bounding box center [41, 48] width 38 height 11
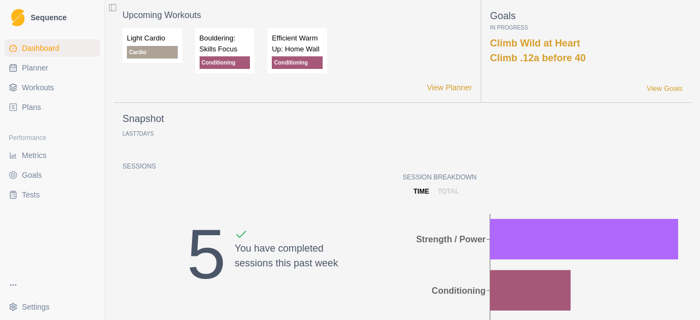
click at [34, 72] on span "Planner" at bounding box center [35, 67] width 26 height 11
select select "month"
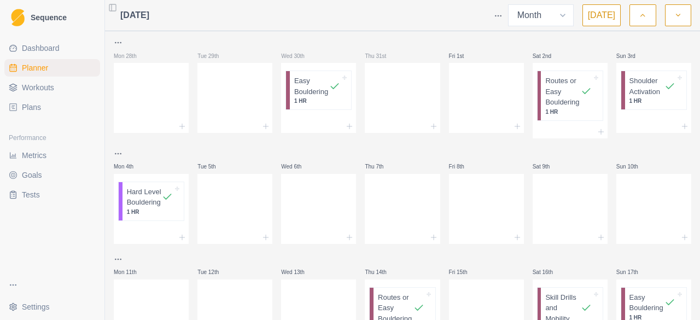
click at [36, 154] on span "Metrics" at bounding box center [34, 155] width 25 height 11
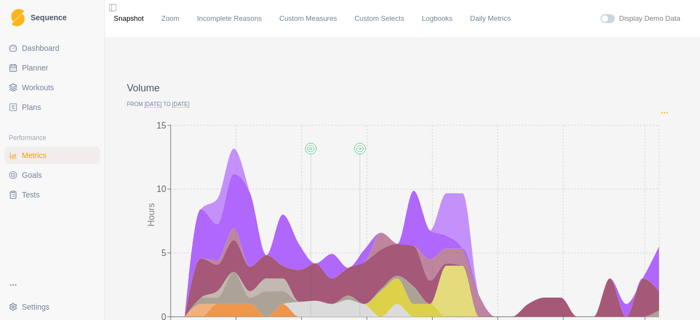
click at [660, 115] on icon "Options" at bounding box center [664, 112] width 9 height 9
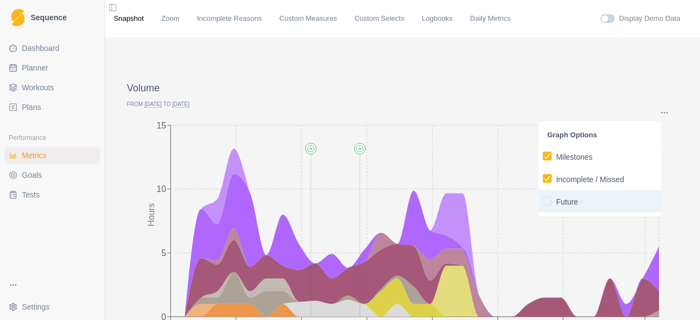
click at [565, 199] on p "Future" at bounding box center [567, 201] width 22 height 11
click at [543, 201] on input "Future" at bounding box center [543, 201] width 1 height 1
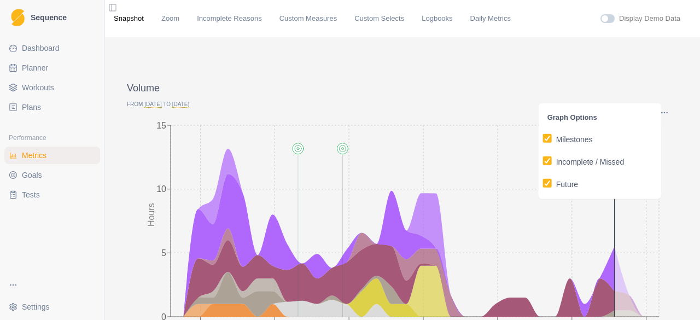
scroll to position [109, 0]
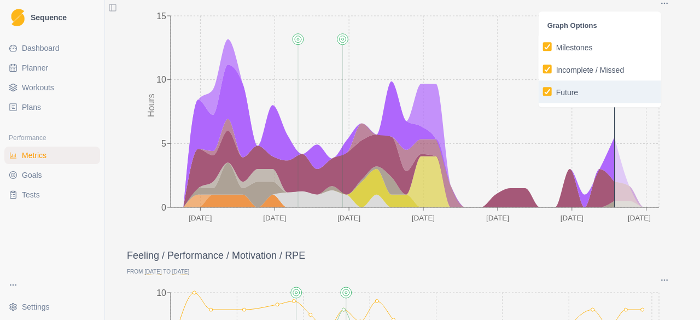
click at [568, 90] on p "Future" at bounding box center [567, 92] width 22 height 11
click at [543, 91] on input "Future" at bounding box center [543, 91] width 1 height 1
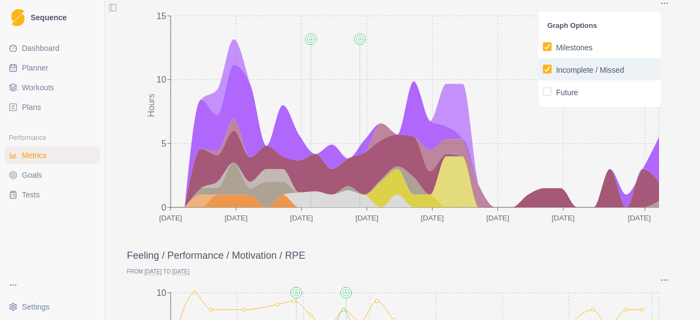
click at [571, 74] on p "Incomplete / Missed" at bounding box center [590, 70] width 68 height 11
click at [543, 69] on input "Incomplete / Missed" at bounding box center [543, 69] width 1 height 1
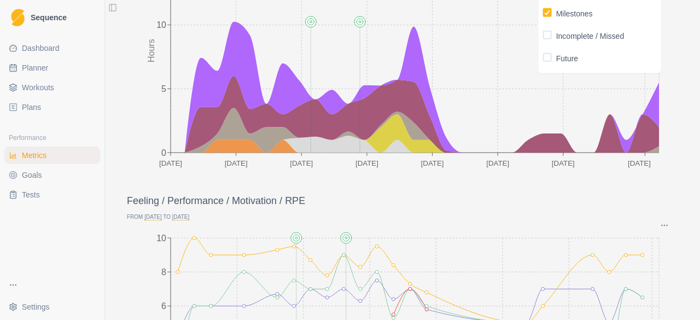
scroll to position [0, 0]
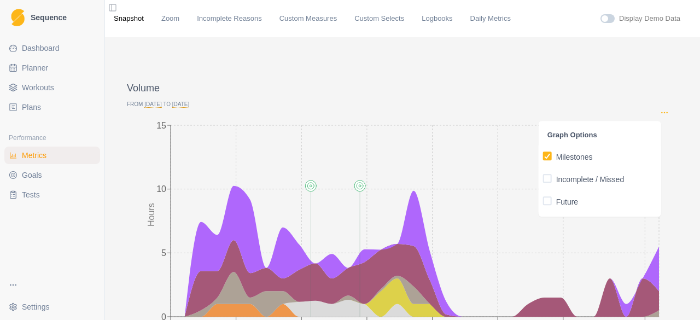
click at [662, 112] on circle "Options" at bounding box center [662, 112] width 1 height 1
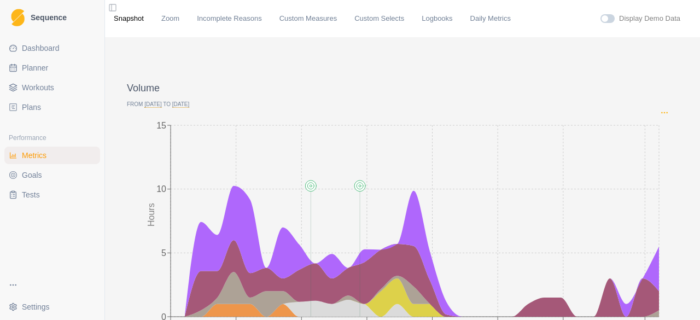
click at [662, 112] on circle "Options" at bounding box center [662, 112] width 1 height 1
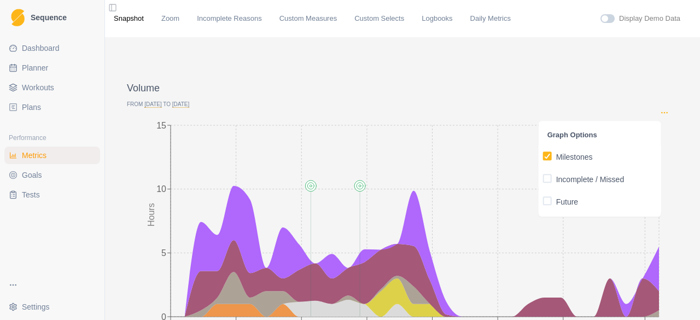
click at [662, 112] on circle "Options" at bounding box center [662, 112] width 1 height 1
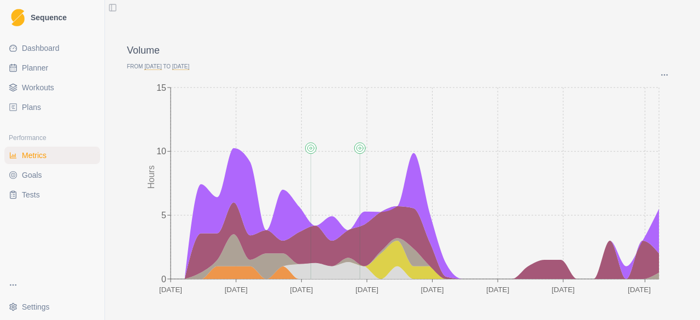
scroll to position [55, 0]
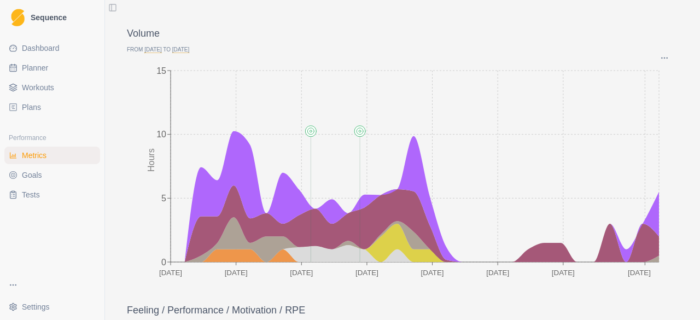
click at [16, 286] on html "Sequence Dashboard Planner Workouts Plans Performance Metrics Goals Tests Setti…" at bounding box center [350, 160] width 700 height 320
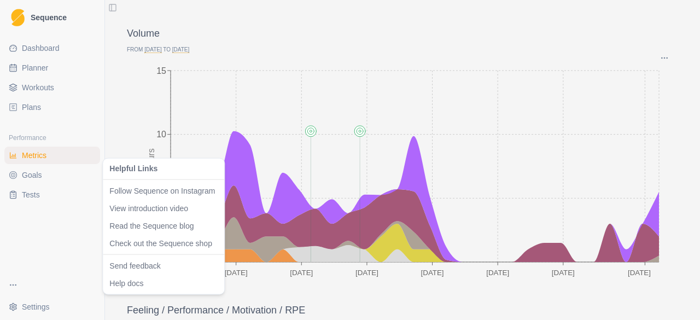
click at [31, 307] on html "Sequence Dashboard Planner Workouts Plans Performance Metrics Goals Tests Setti…" at bounding box center [350, 160] width 700 height 320
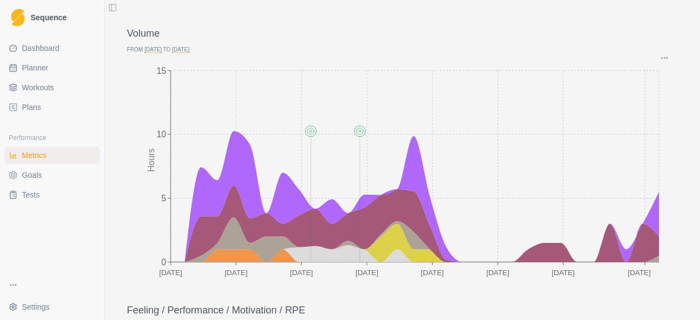
click at [31, 307] on html "Sequence Dashboard Planner Workouts Plans Performance Metrics Goals Tests Setti…" at bounding box center [350, 160] width 700 height 320
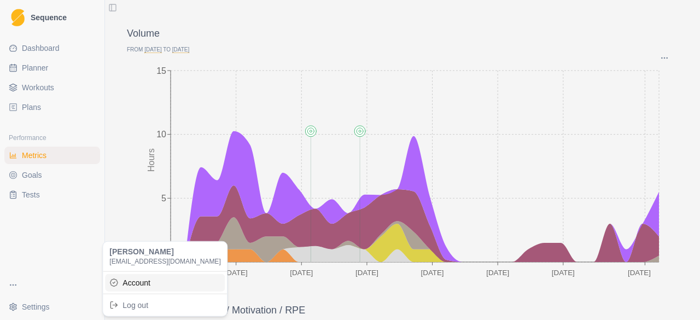
click at [134, 274] on link "Account" at bounding box center [165, 283] width 120 height 18
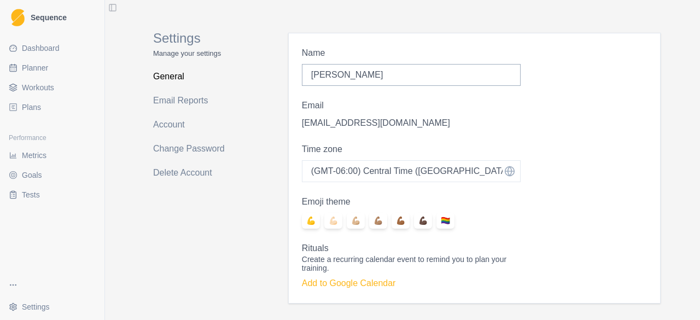
scroll to position [23, 0]
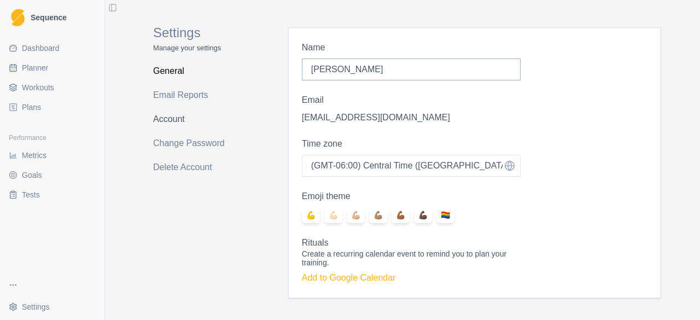
click at [161, 115] on link "Account" at bounding box center [196, 120] width 87 height 18
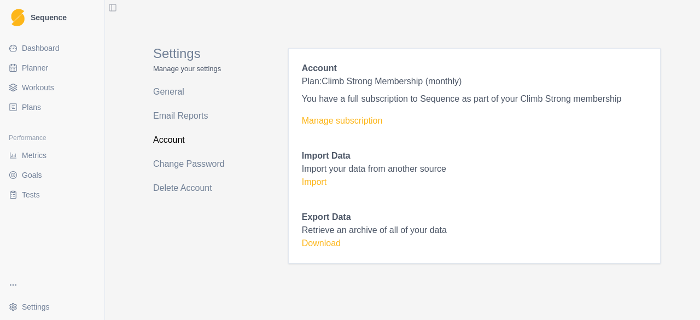
click at [36, 53] on span "Dashboard" at bounding box center [41, 48] width 38 height 11
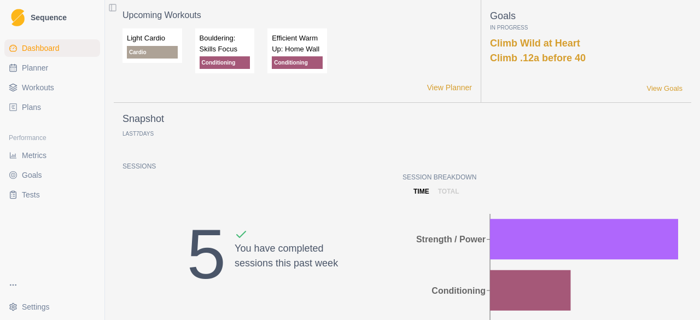
click at [32, 180] on span "Goals" at bounding box center [32, 175] width 20 height 11
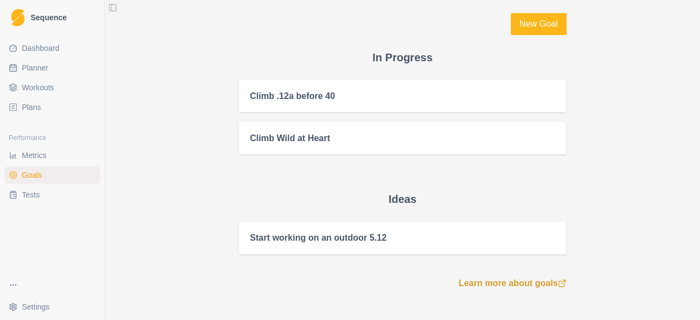
click at [30, 43] on span "Dashboard" at bounding box center [41, 48] width 38 height 11
